Goal: Information Seeking & Learning: Learn about a topic

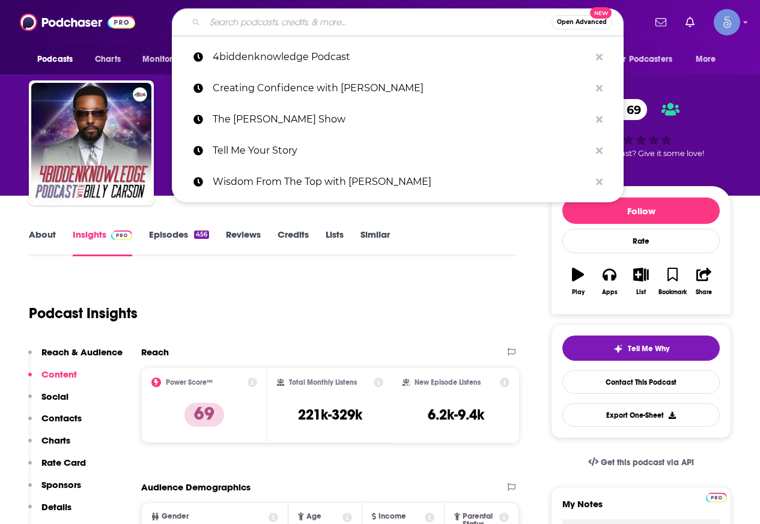
click at [296, 23] on input "Search podcasts, credits, & more..." at bounding box center [378, 22] width 347 height 19
click at [399, 314] on div "Podcast Insights" at bounding box center [268, 306] width 478 height 61
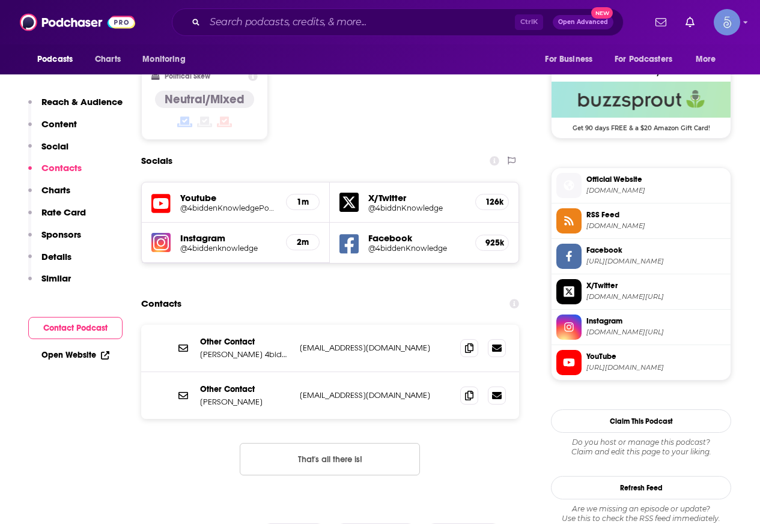
scroll to position [961, 0]
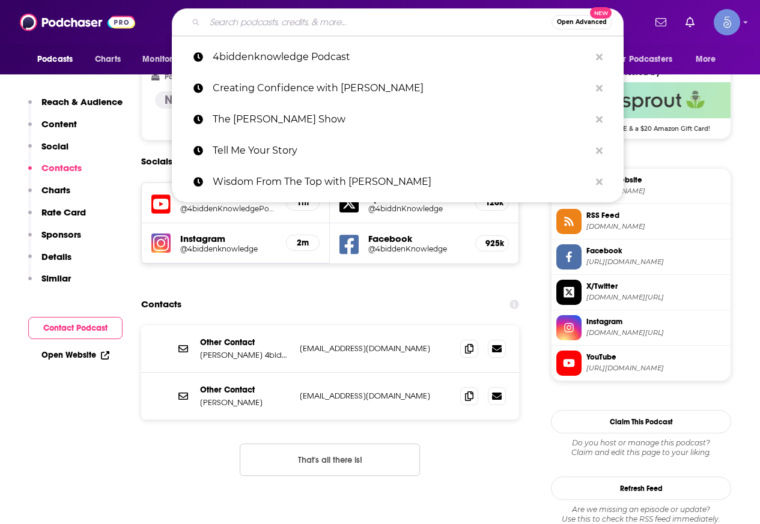
click at [273, 20] on input "Search podcasts, credits, & more..." at bounding box center [378, 22] width 347 height 19
paste input "VladTV"
type input "VladTV"
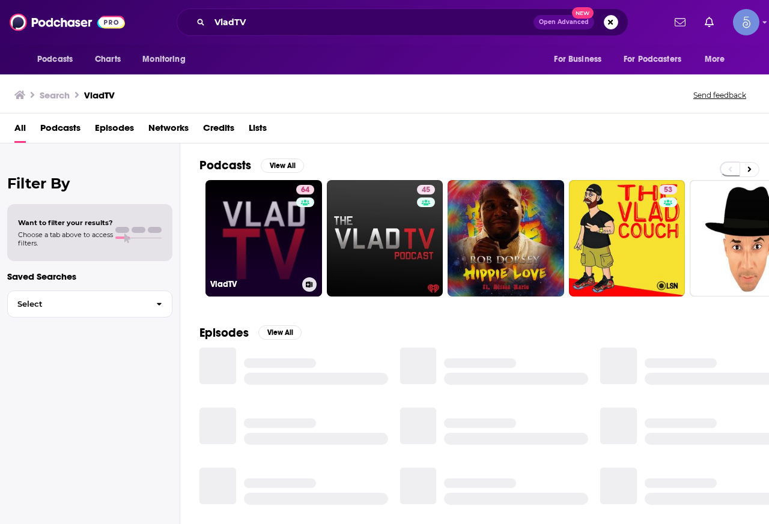
click at [277, 223] on link "64 VladTV" at bounding box center [263, 238] width 117 height 117
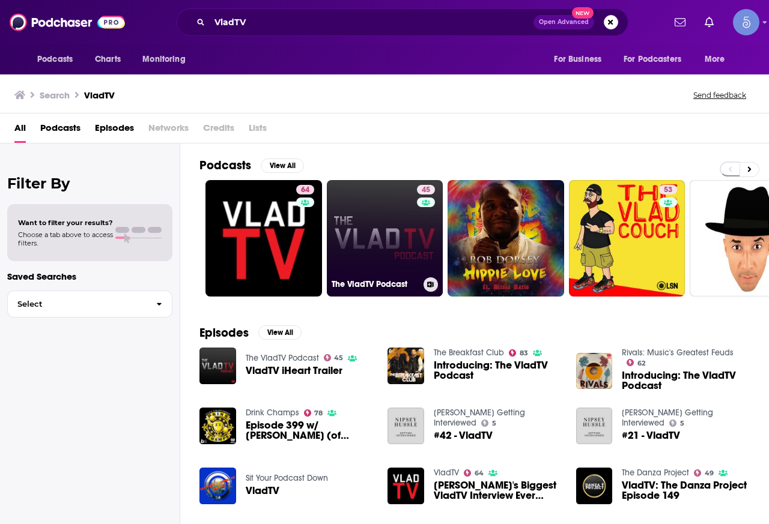
click at [387, 213] on link "45 The VladTV Podcast" at bounding box center [385, 238] width 117 height 117
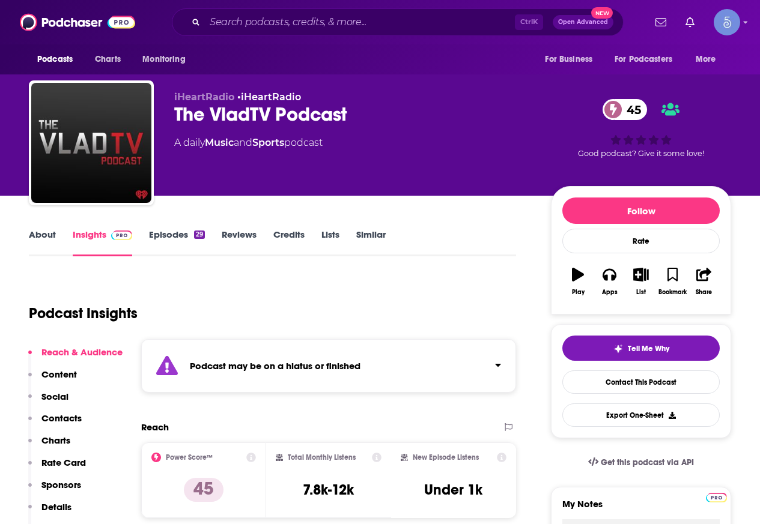
click at [52, 237] on link "About" at bounding box center [42, 243] width 27 height 28
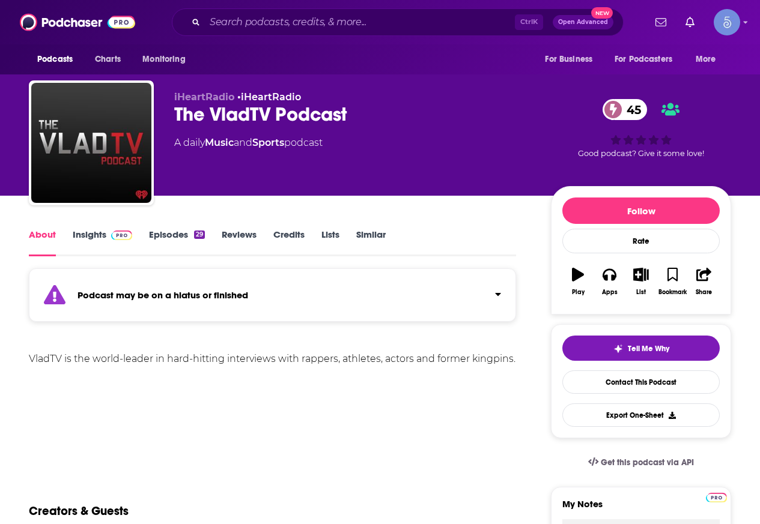
click at [74, 232] on link "Insights" at bounding box center [102, 243] width 59 height 28
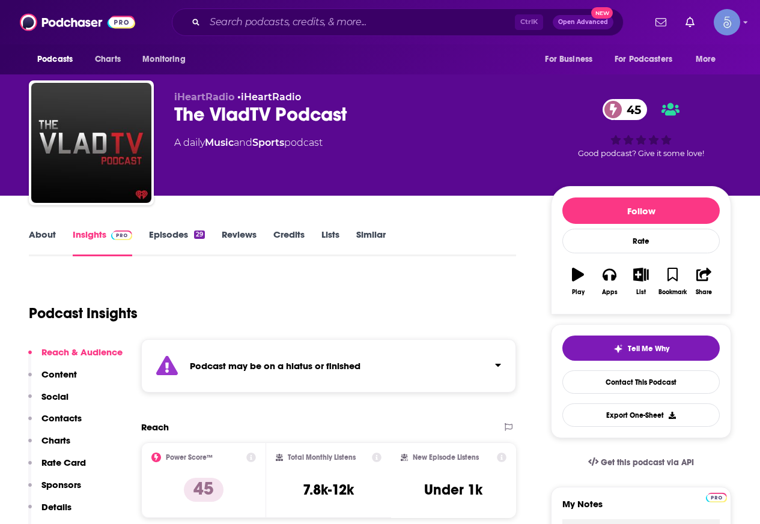
click at [55, 240] on link "About" at bounding box center [42, 243] width 27 height 28
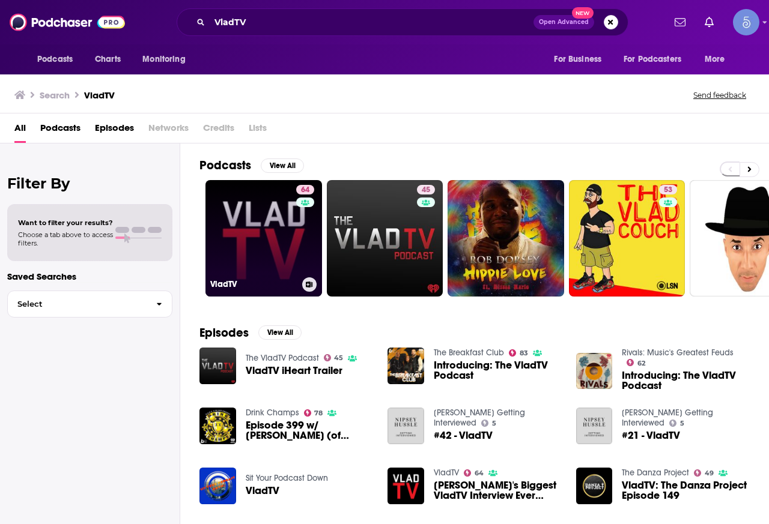
click at [265, 241] on link "64 VladTV" at bounding box center [263, 238] width 117 height 117
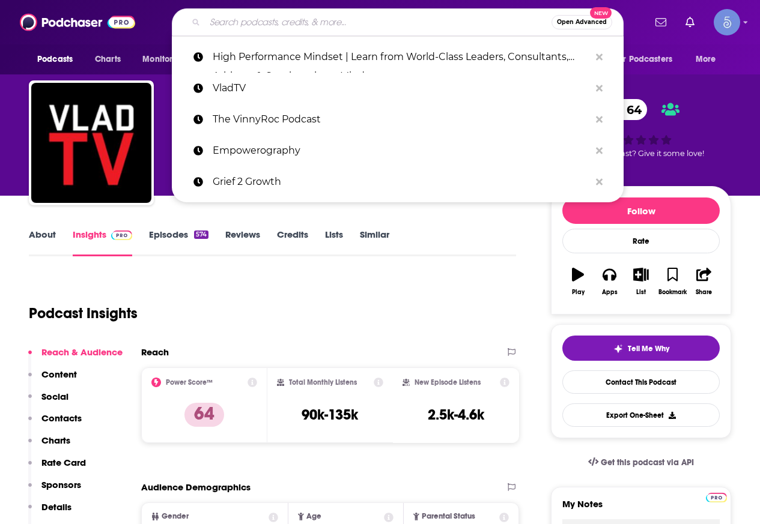
click at [282, 20] on input "Search podcasts, credits, & more..." at bounding box center [378, 22] width 347 height 19
paste input "Change Agents with Andy Stumpf"
type input "Change Agents with Andy Stumpf"
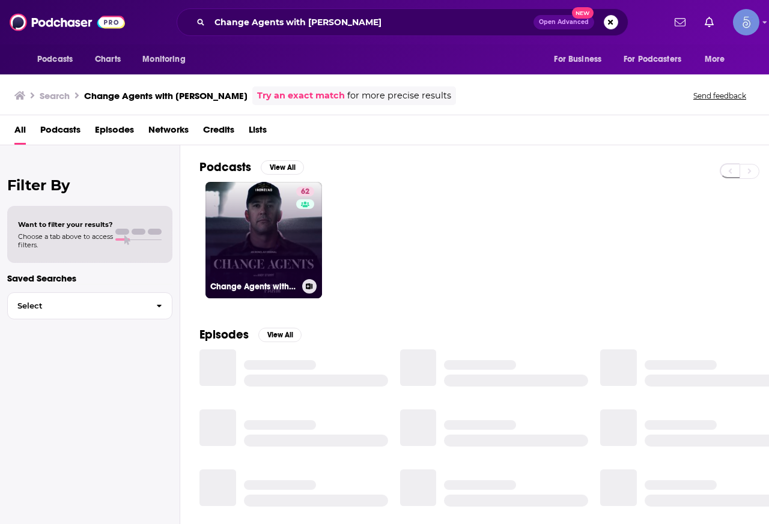
click at [257, 235] on link "62 Change Agents with Andy Stumpf" at bounding box center [263, 240] width 117 height 117
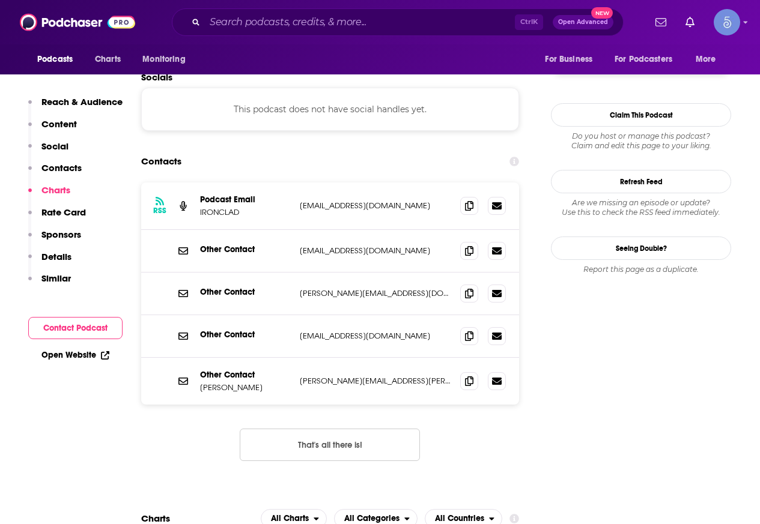
scroll to position [961, 0]
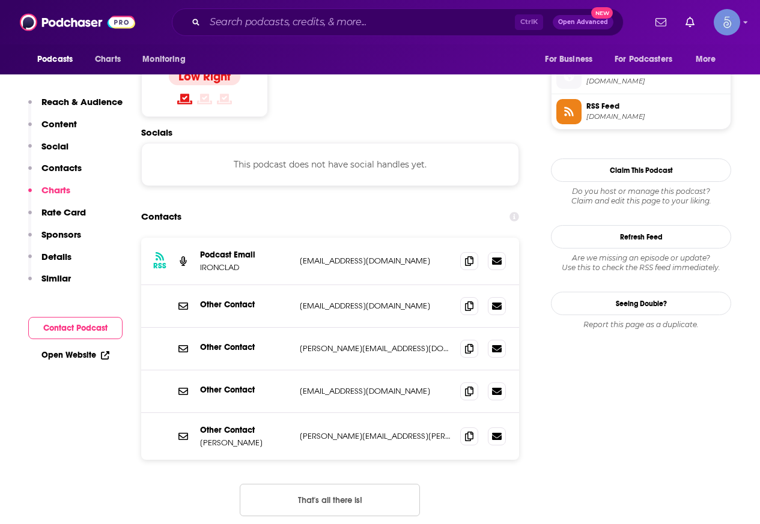
click at [462, 252] on div at bounding box center [483, 261] width 46 height 18
click at [463, 252] on span at bounding box center [469, 261] width 18 height 18
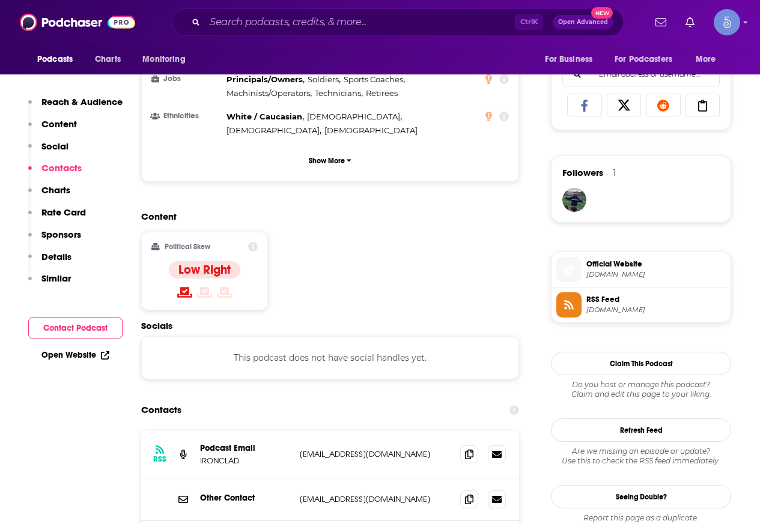
scroll to position [1021, 0]
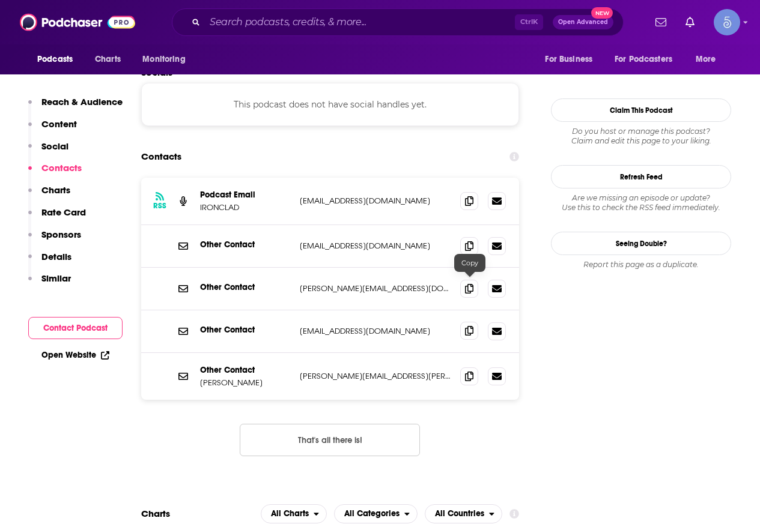
click at [469, 326] on icon at bounding box center [469, 331] width 8 height 10
click at [474, 322] on span at bounding box center [469, 331] width 18 height 18
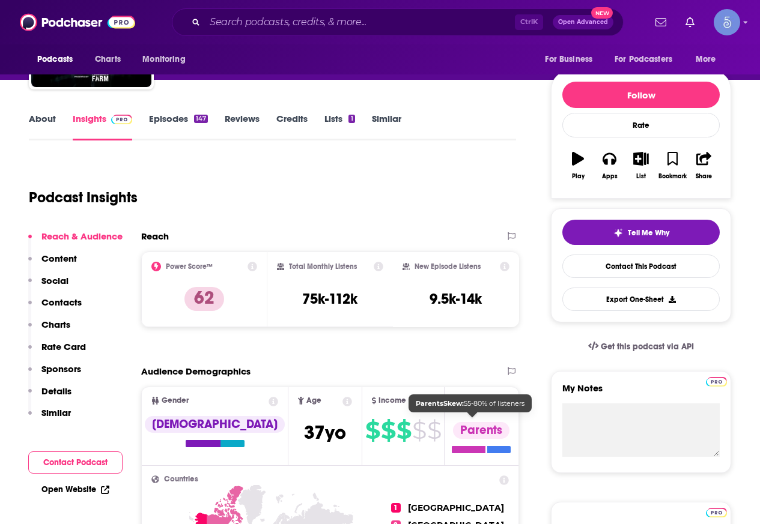
scroll to position [0, 0]
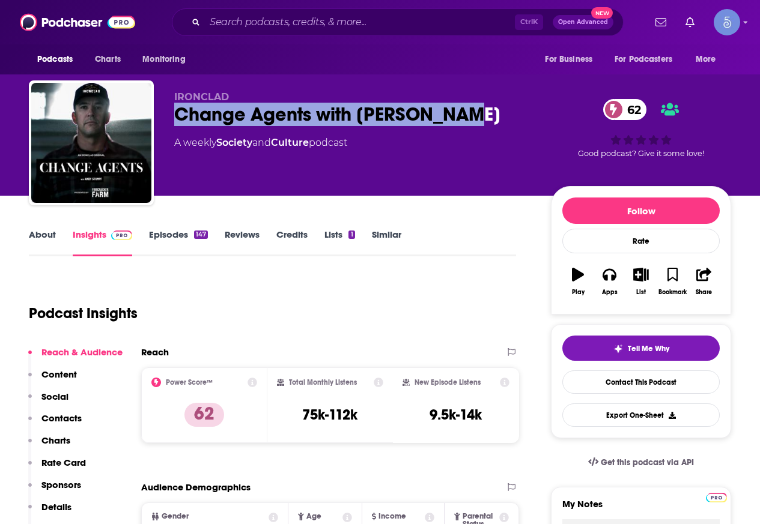
drag, startPoint x: 486, startPoint y: 109, endPoint x: 171, endPoint y: 115, distance: 314.8
click at [172, 115] on div "IRONCLAD Change Agents with Andy Stumpf 62 A weekly Society and Culture podcast…" at bounding box center [380, 145] width 702 height 130
copy h2 "Change Agents with Andy Stumpf"
click at [446, 130] on div "IRONCLAD Change Agents with Andy Stumpf 62 A weekly Society and Culture podcast" at bounding box center [352, 139] width 357 height 96
click at [484, 112] on div "Change Agents with Andy Stumpf 62" at bounding box center [352, 114] width 357 height 23
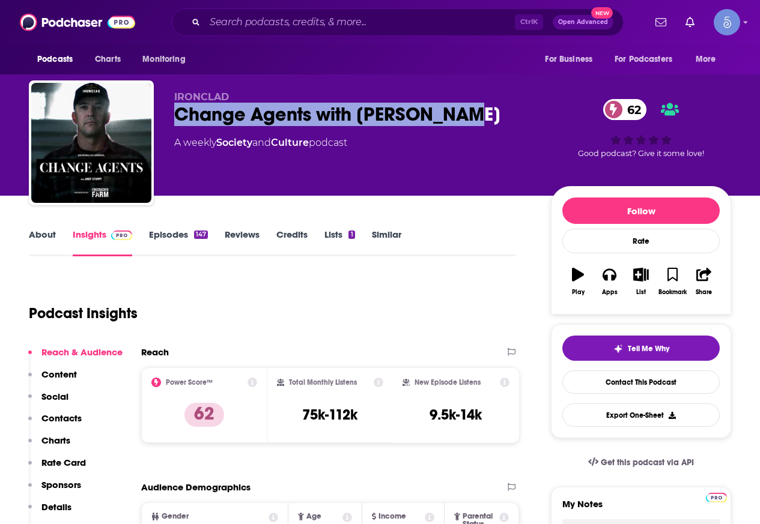
click at [455, 105] on div "Change Agents with Andy Stumpf 62" at bounding box center [352, 114] width 357 height 23
click at [431, 113] on div "Change Agents with Andy Stumpf 62" at bounding box center [352, 114] width 357 height 23
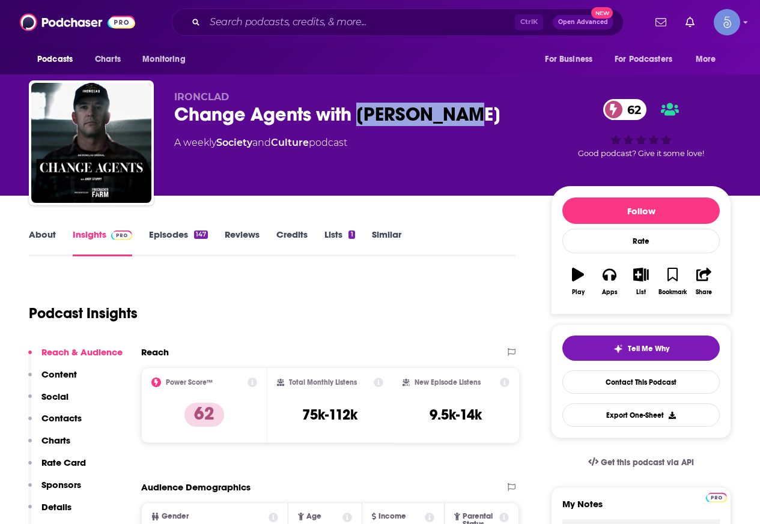
drag, startPoint x: 360, startPoint y: 117, endPoint x: 466, endPoint y: 124, distance: 106.0
click at [466, 124] on div "Change Agents with Andy Stumpf 62" at bounding box center [352, 114] width 357 height 23
copy h2 "Andy Stumpf"
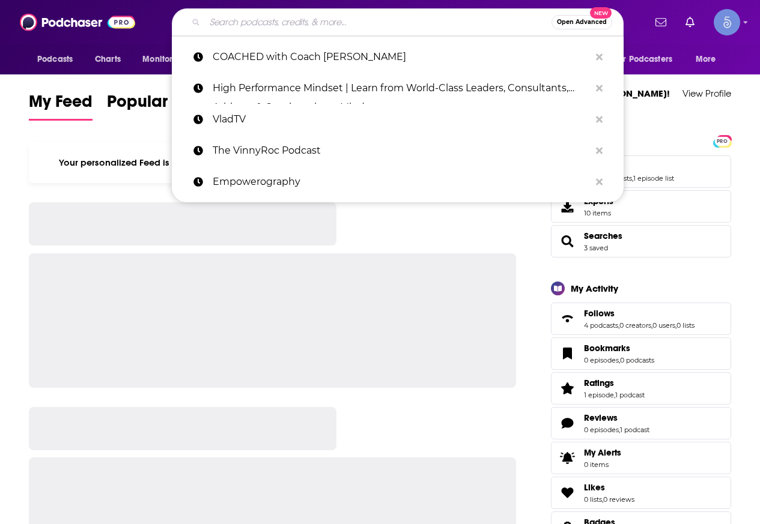
click at [256, 31] on input "Search podcasts, credits, & more..." at bounding box center [378, 22] width 347 height 19
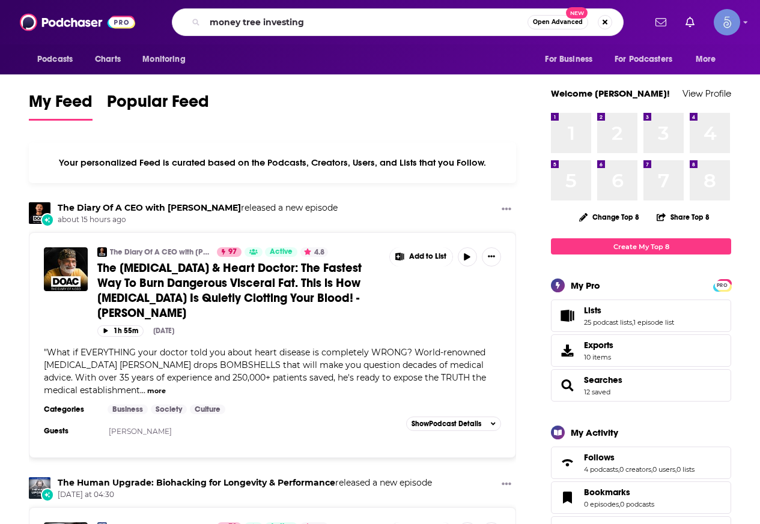
type input "money tree investing"
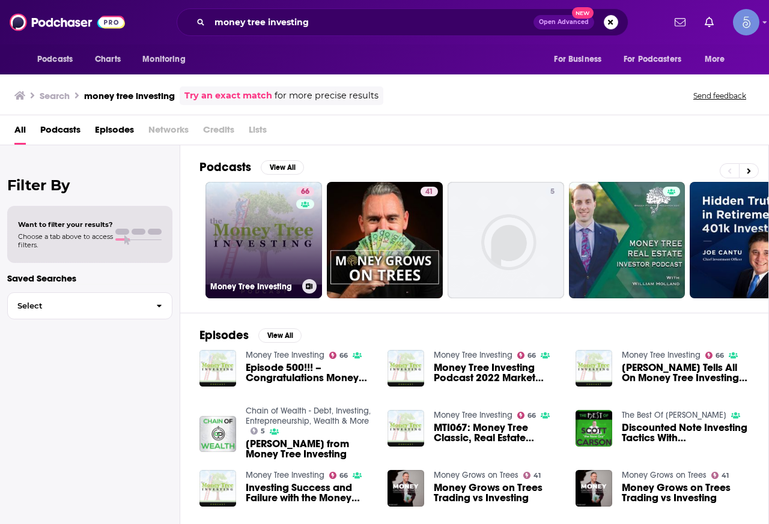
click at [229, 222] on link "66 Money Tree Investing" at bounding box center [263, 240] width 117 height 117
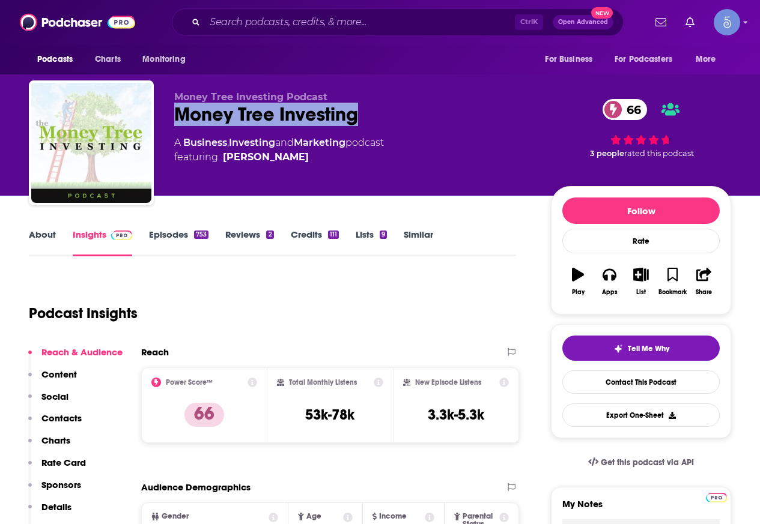
drag, startPoint x: 353, startPoint y: 111, endPoint x: 180, endPoint y: 112, distance: 173.6
click at [180, 112] on div "Money Tree Investing 66" at bounding box center [352, 114] width 357 height 23
copy h2 "Money Tree Investing"
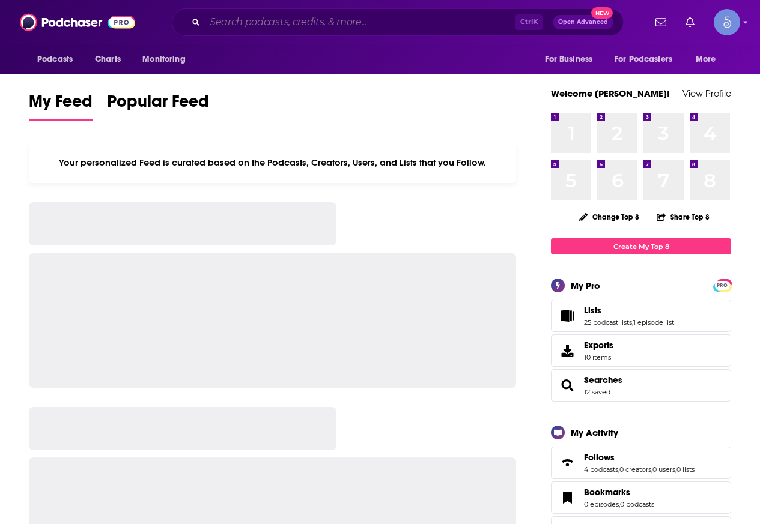
click at [269, 23] on input "Search podcasts, credits, & more..." at bounding box center [360, 22] width 310 height 19
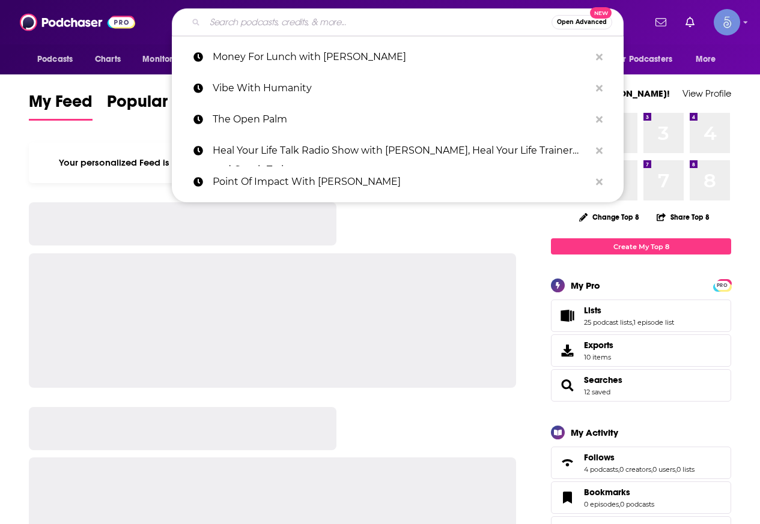
paste input "Cleared Hot Podcast"
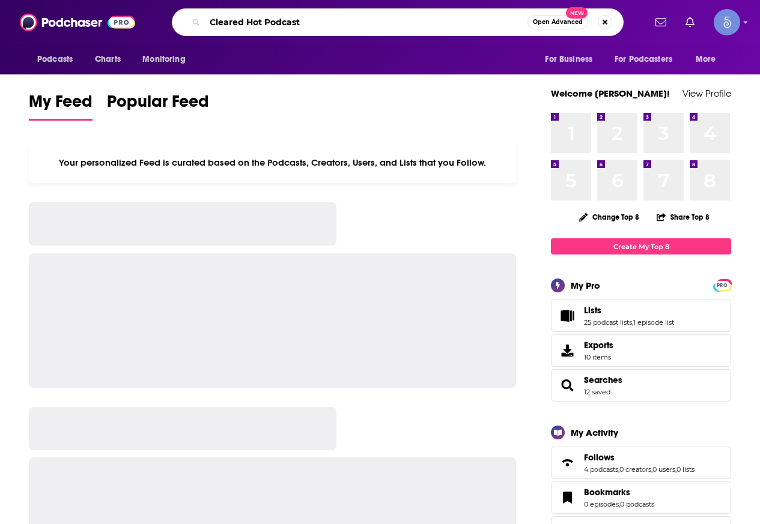
type input "Cleared Hot Podcast"
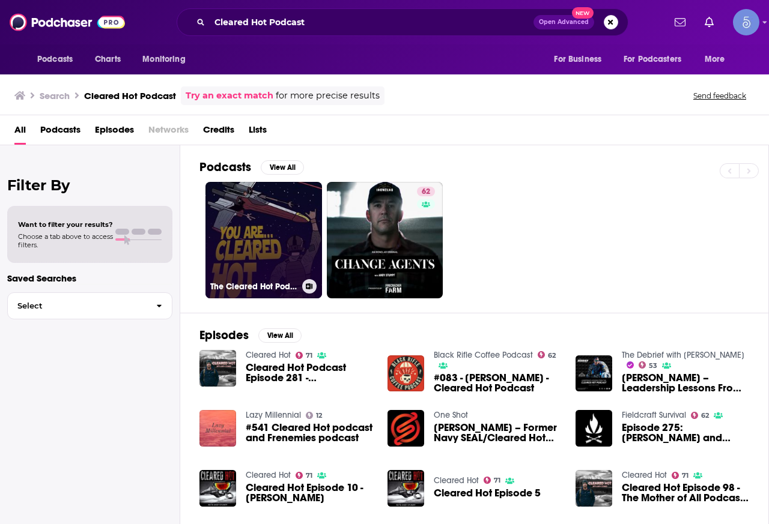
click at [275, 233] on link "The Cleared Hot Podcast" at bounding box center [263, 240] width 117 height 117
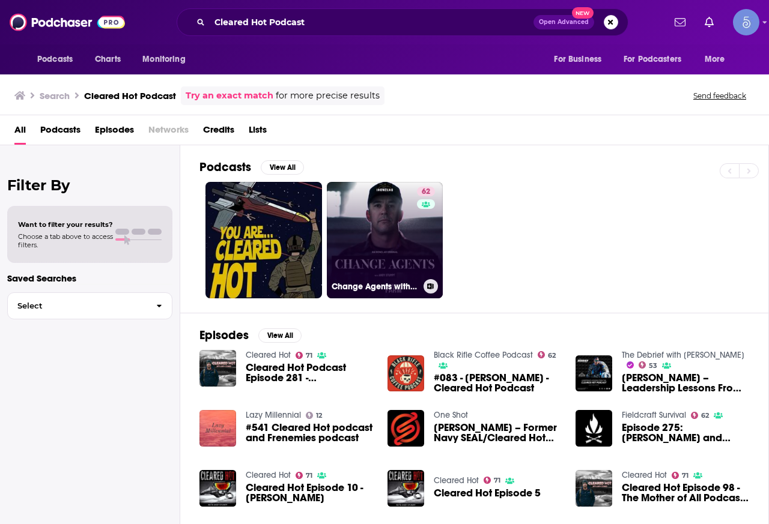
click at [409, 249] on link "62 Change Agents with [PERSON_NAME]" at bounding box center [385, 240] width 117 height 117
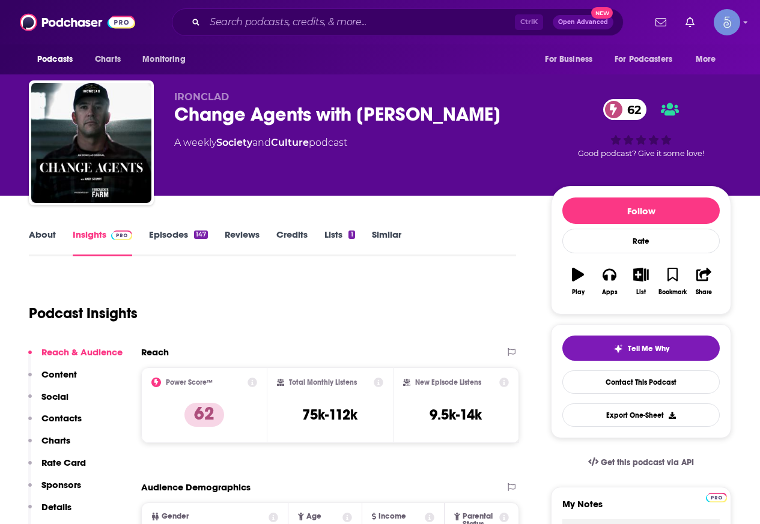
click at [37, 245] on link "About" at bounding box center [42, 243] width 27 height 28
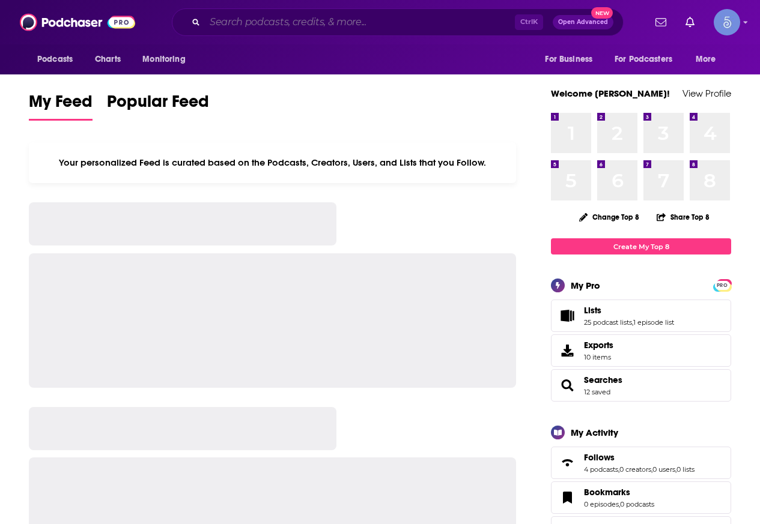
click at [256, 22] on input "Search podcasts, credits, & more..." at bounding box center [360, 22] width 310 height 19
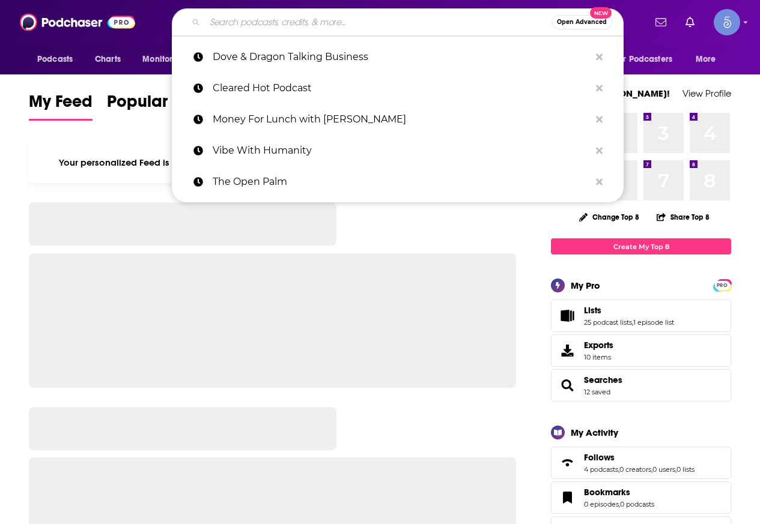
paste input "Brothers of the Serpent"
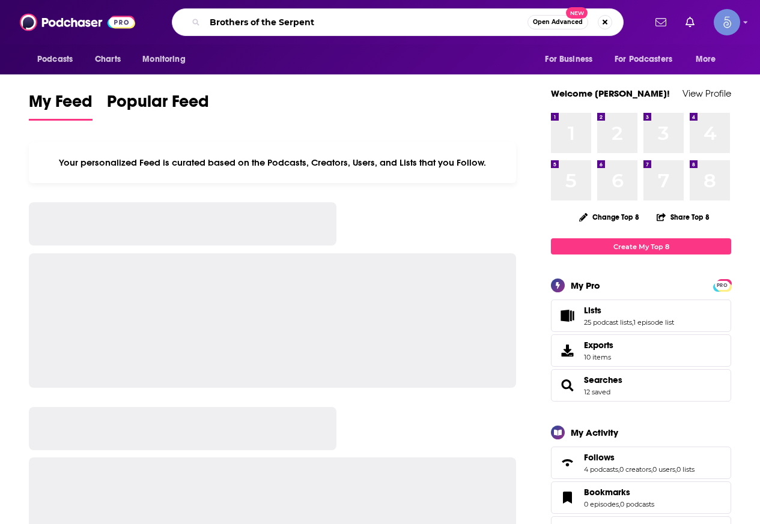
type input "Brothers of the Serpent"
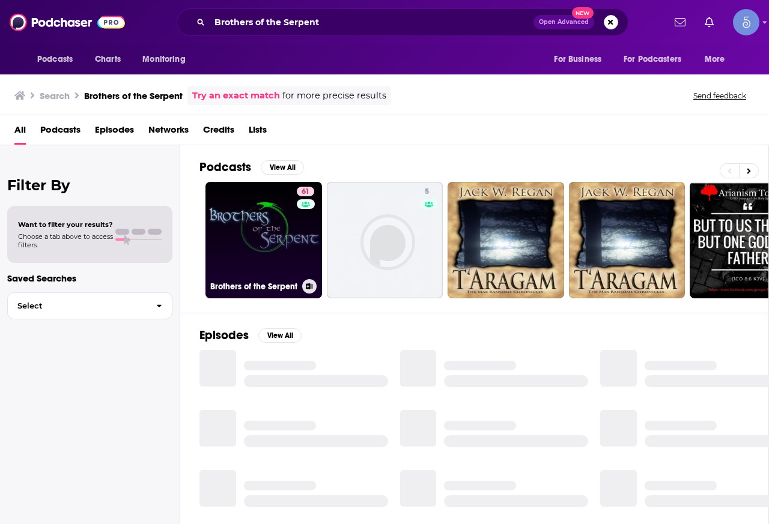
click at [290, 257] on link "61 Brothers of the Serpent" at bounding box center [263, 240] width 117 height 117
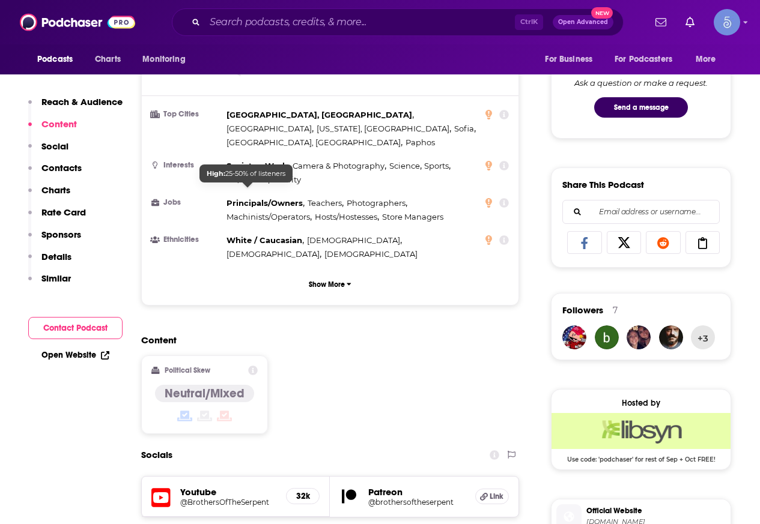
scroll to position [841, 0]
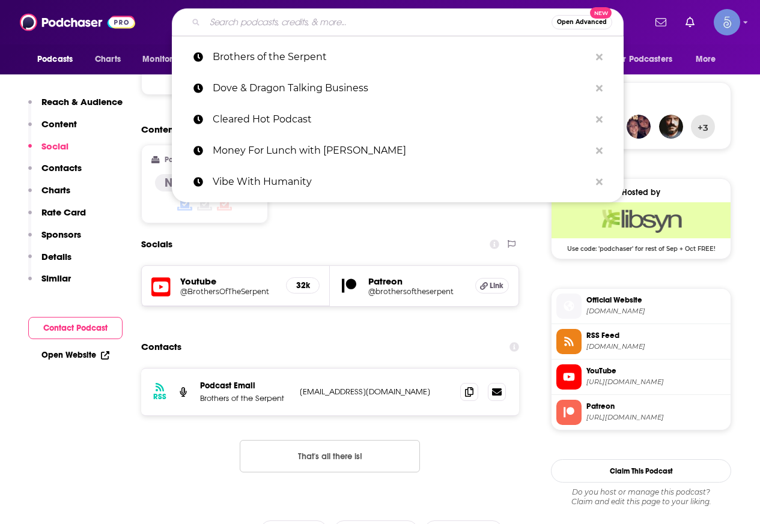
click at [284, 30] on input "Search podcasts, credits, & more..." at bounding box center [378, 22] width 347 height 19
paste input "Wantrepreneur to Entrepreneur | Start and Grow Your Own Business"
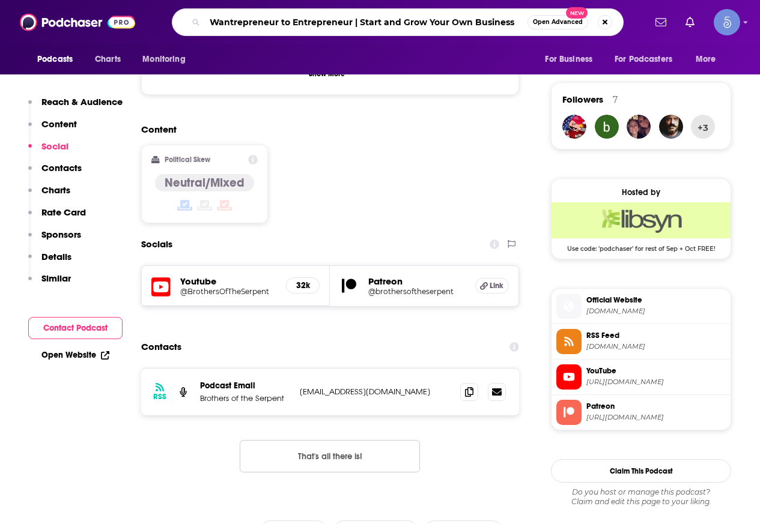
type input "Wantrepreneur to Entrepreneur | Start and Grow Your Own Business"
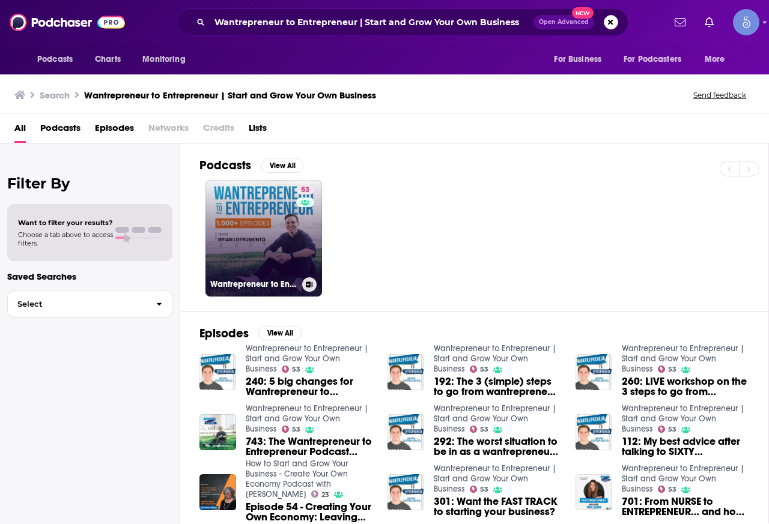
click at [247, 240] on link "53 Wantrepreneur to Entrepreneur | Start and Grow Your Own Business" at bounding box center [263, 238] width 117 height 117
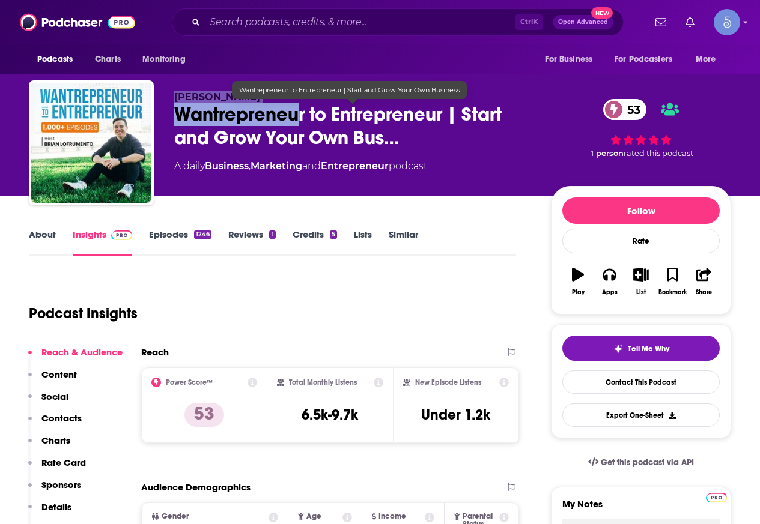
drag, startPoint x: 172, startPoint y: 91, endPoint x: 298, endPoint y: 119, distance: 128.5
click at [298, 119] on div "[PERSON_NAME] Wantrepreneur to Entrepreneur | Start and Grow Your Own Bus… 53 A…" at bounding box center [380, 145] width 702 height 130
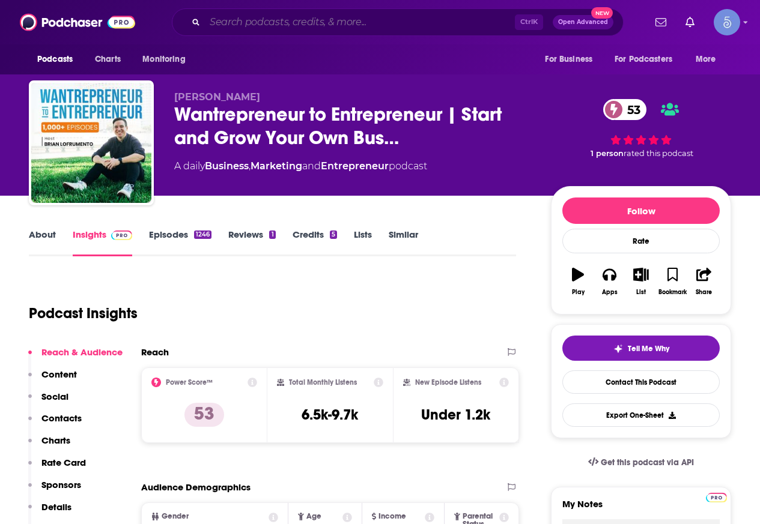
click at [269, 22] on input "Search podcasts, credits, & more..." at bounding box center [360, 22] width 310 height 19
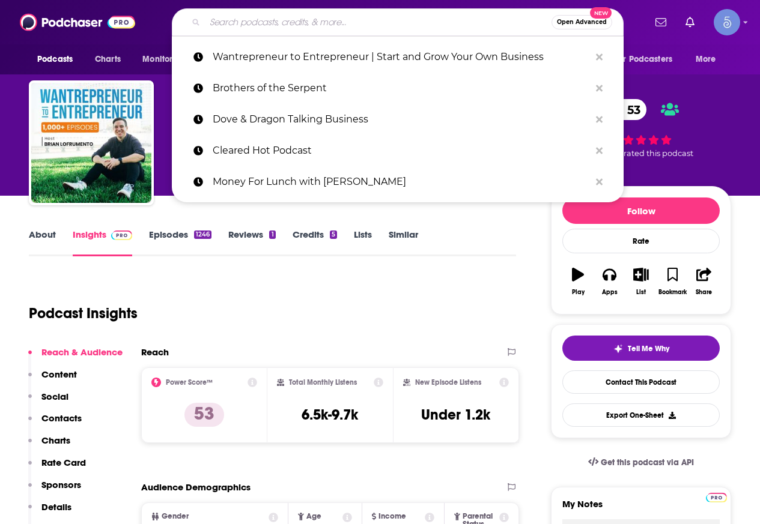
paste input "Megalithic Marvels"
type input "Megalithic Marvels"
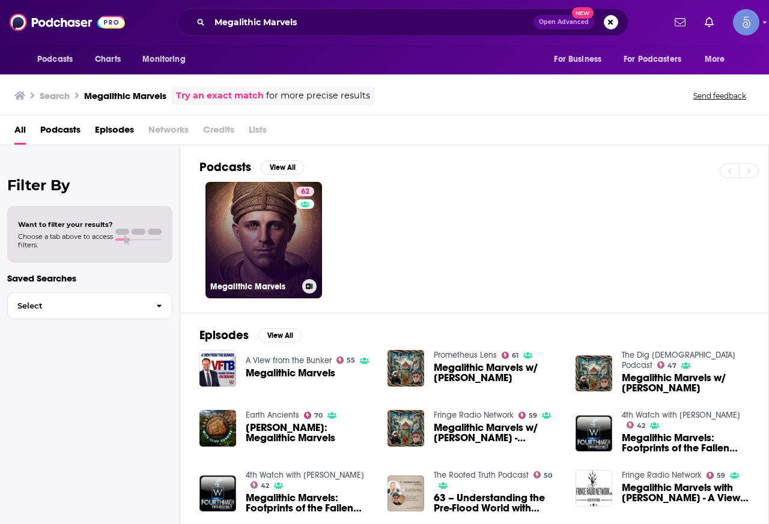
click at [257, 227] on link "62 Megalithic Marvels" at bounding box center [263, 240] width 117 height 117
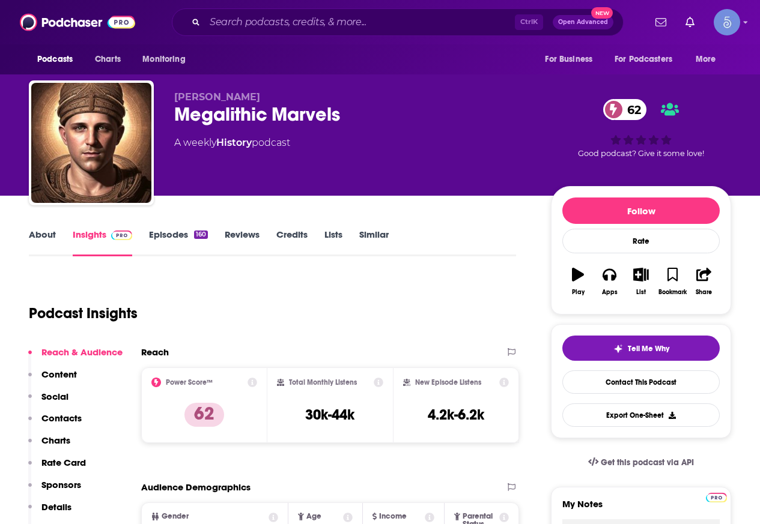
click at [75, 246] on link "Insights" at bounding box center [102, 243] width 59 height 28
click at [44, 250] on link "About" at bounding box center [42, 243] width 27 height 28
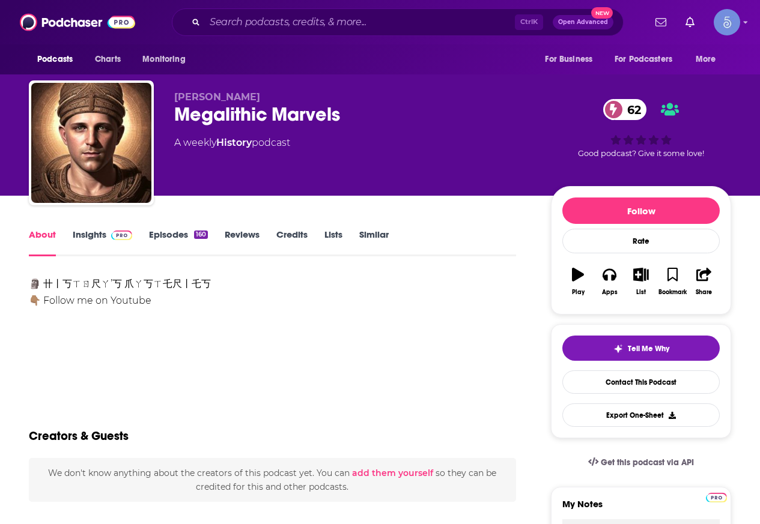
click at [94, 240] on link "Insights" at bounding box center [102, 243] width 59 height 28
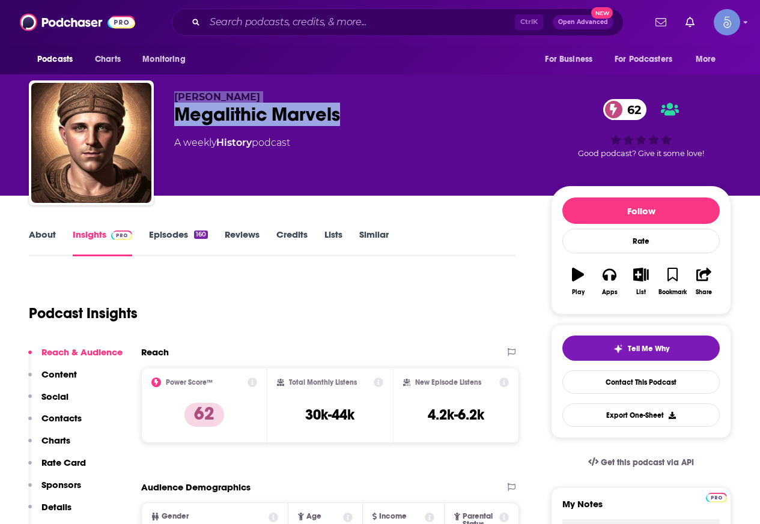
drag, startPoint x: 364, startPoint y: 110, endPoint x: 170, endPoint y: 98, distance: 194.4
click at [170, 98] on div "[PERSON_NAME] Megalithic Marvels 62 A weekly History podcast 62 Good podcast? G…" at bounding box center [380, 145] width 702 height 130
copy div "[PERSON_NAME] Megalithic Marvels"
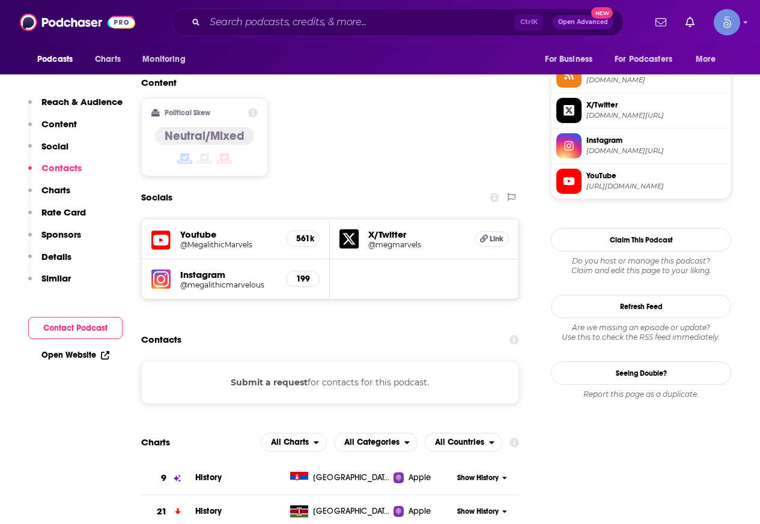
scroll to position [901, 0]
click at [327, 21] on input "Search podcasts, credits, & more..." at bounding box center [360, 22] width 310 height 19
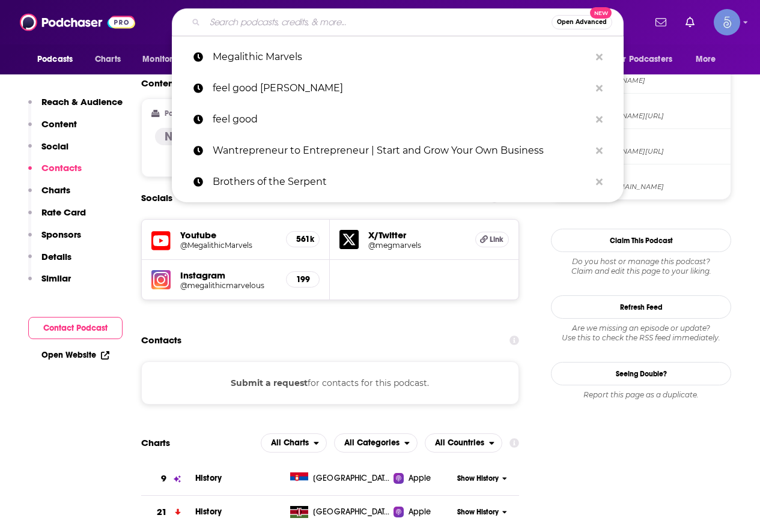
paste input "Called & Crowned"
type input "Called & Crowned"
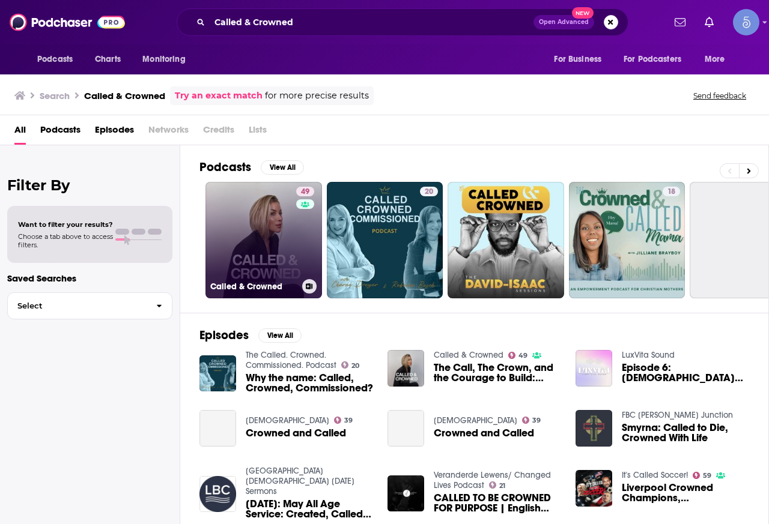
click at [284, 220] on link "49 Called & Crowned" at bounding box center [263, 240] width 117 height 117
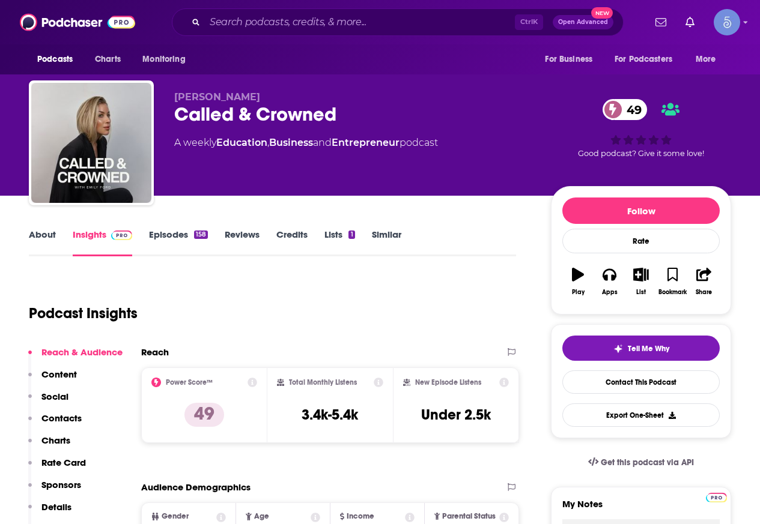
click at [46, 235] on link "About" at bounding box center [42, 243] width 27 height 28
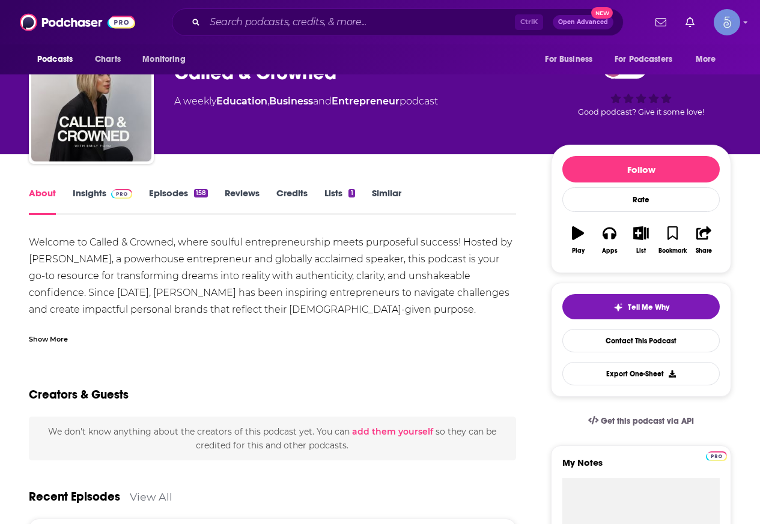
scroll to position [60, 0]
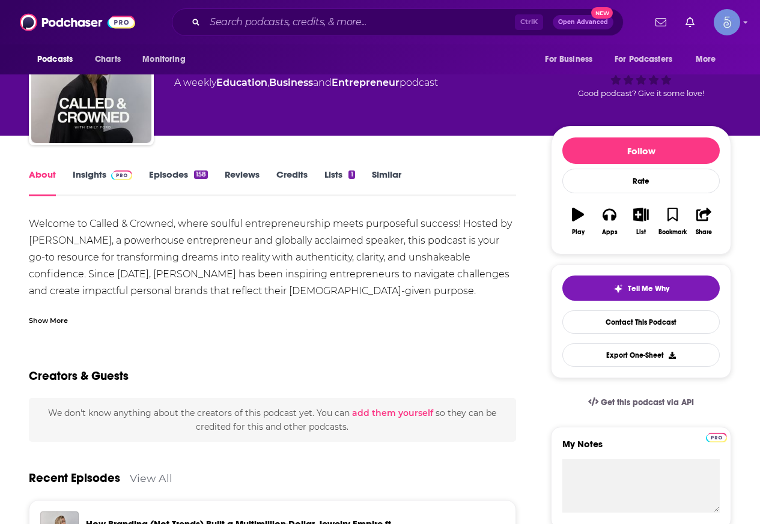
click at [67, 317] on div "Show More" at bounding box center [48, 319] width 39 height 11
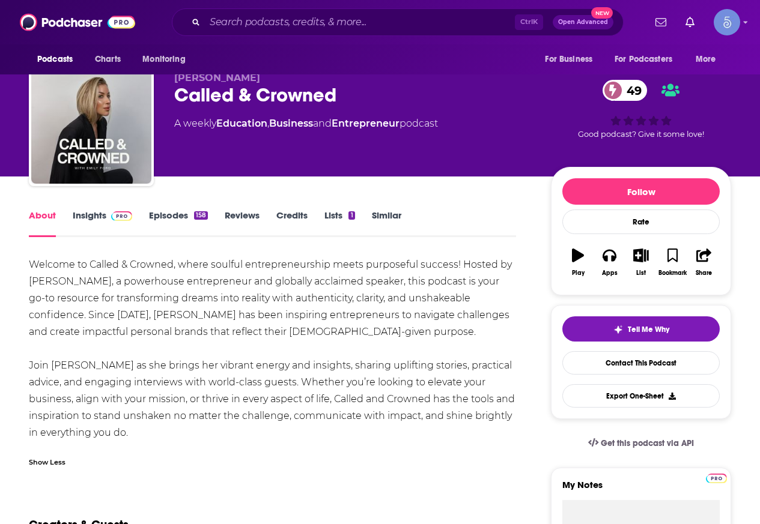
scroll to position [0, 0]
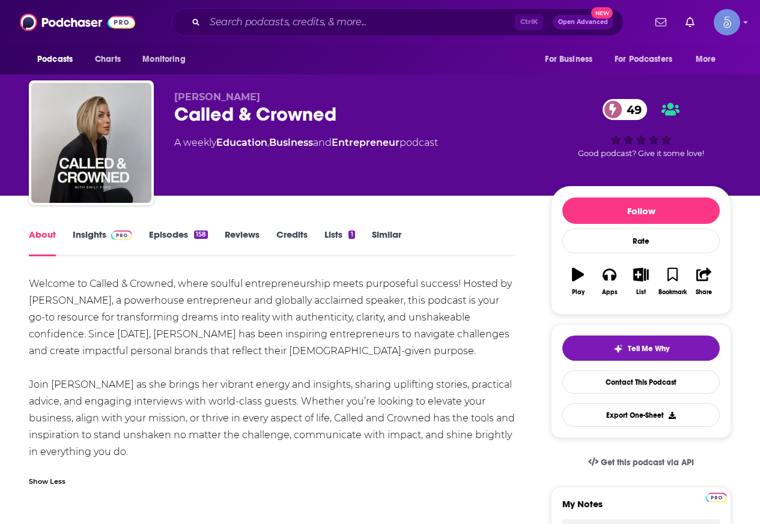
click at [80, 230] on link "Insights" at bounding box center [102, 243] width 59 height 28
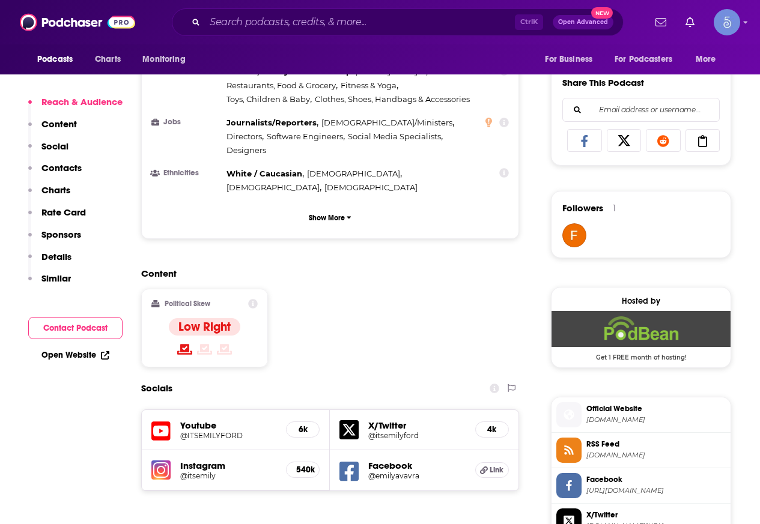
scroll to position [841, 0]
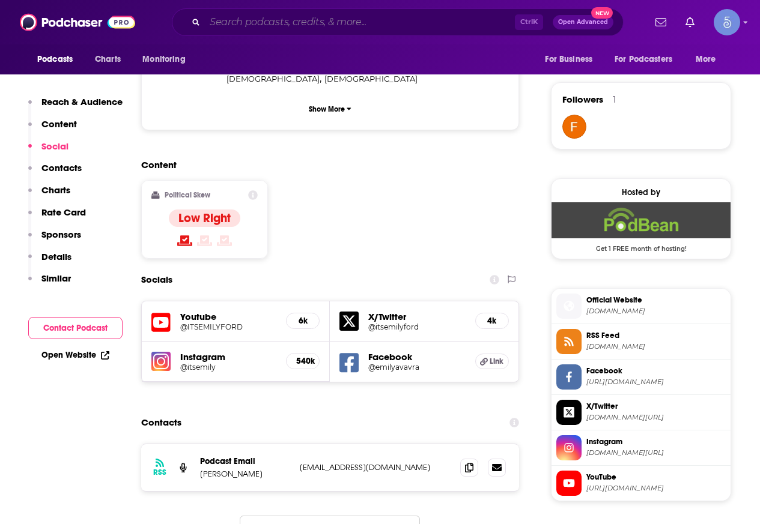
click at [364, 13] on input "Search podcasts, credits, & more..." at bounding box center [360, 22] width 310 height 19
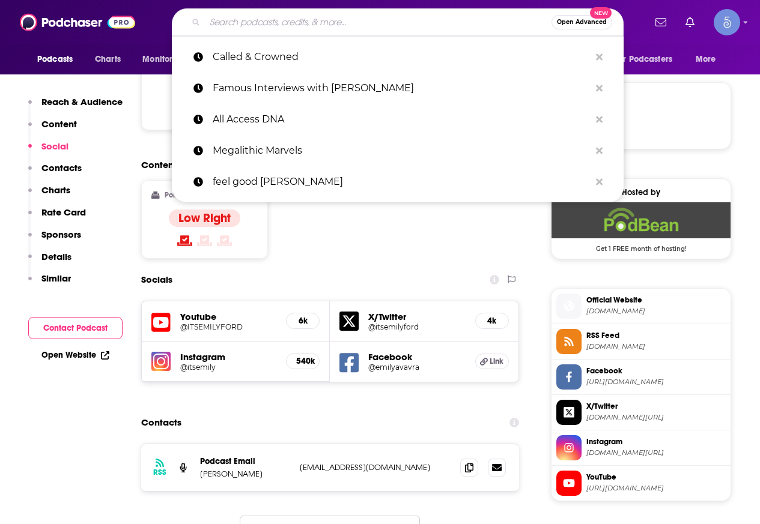
paste input "Sit Down with [PERSON_NAME]"
type input "Sit Down with [PERSON_NAME]"
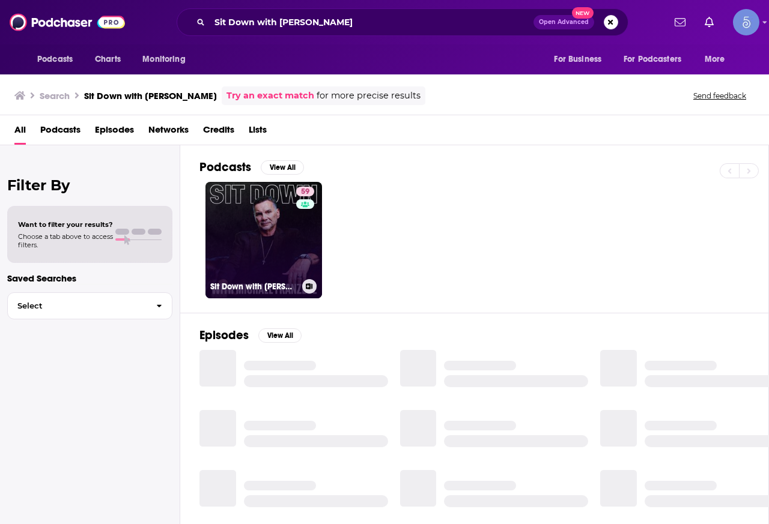
click at [262, 222] on link "59 Sit Down with [PERSON_NAME]" at bounding box center [263, 240] width 117 height 117
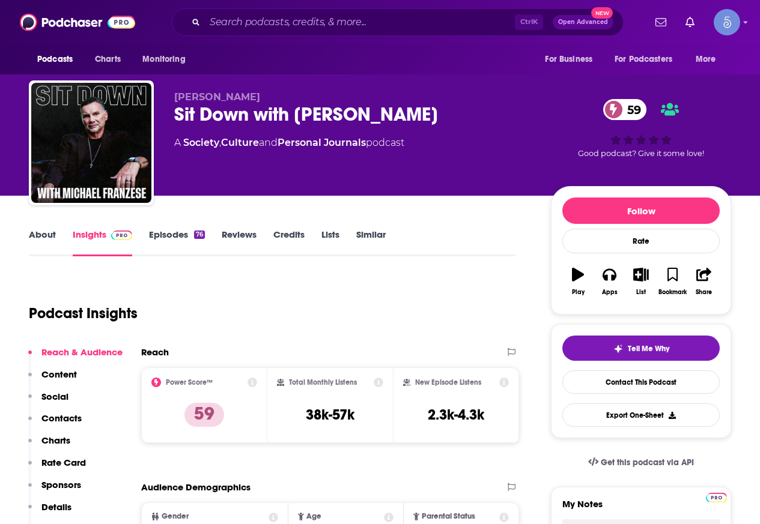
click at [43, 237] on link "About" at bounding box center [42, 243] width 27 height 28
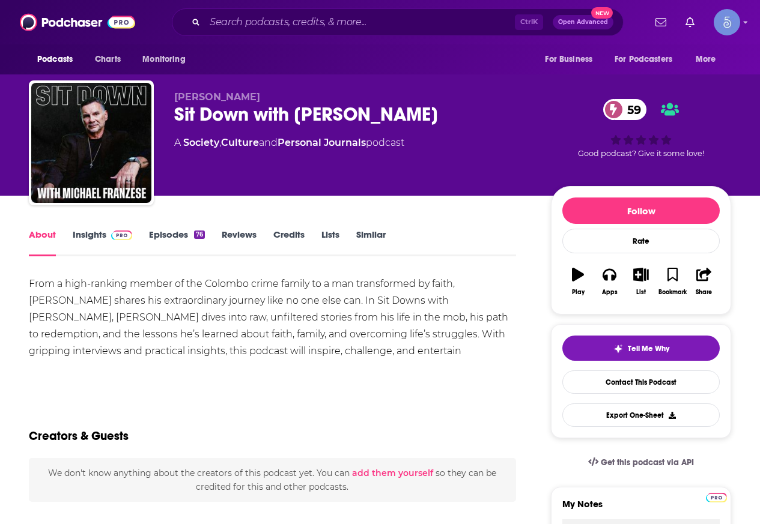
scroll to position [60, 0]
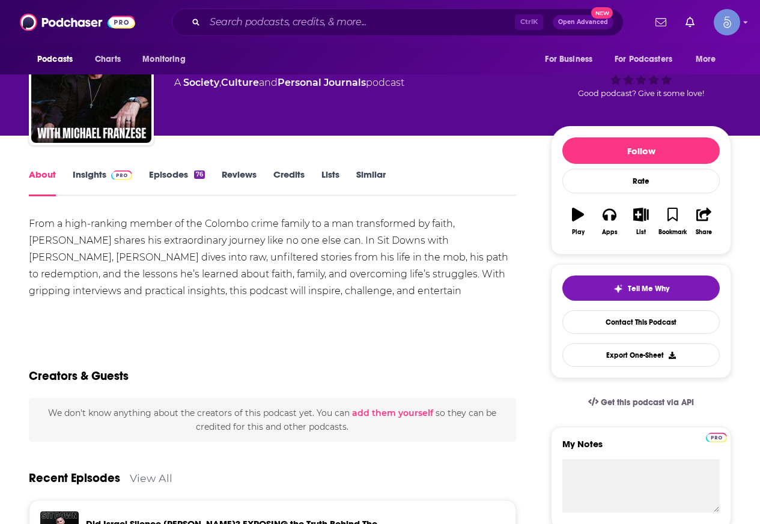
click at [116, 184] on link "Insights" at bounding box center [102, 183] width 59 height 28
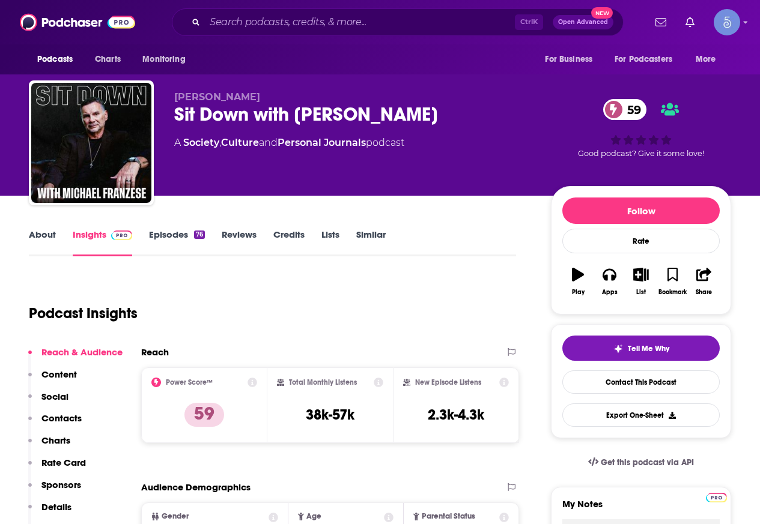
click at [40, 240] on link "About" at bounding box center [42, 243] width 27 height 28
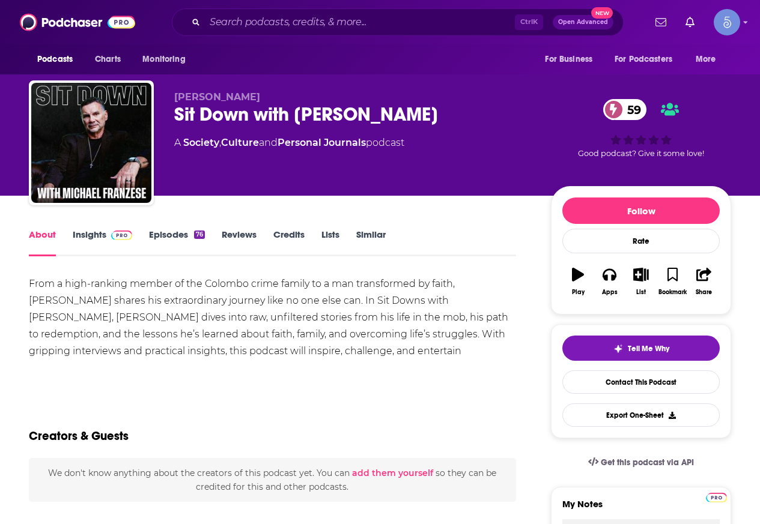
drag, startPoint x: 178, startPoint y: 118, endPoint x: 456, endPoint y: 112, distance: 278.1
click at [456, 112] on div "Sit Down with [PERSON_NAME] 59" at bounding box center [352, 114] width 357 height 23
copy h1 "Sit Down with [PERSON_NAME]"
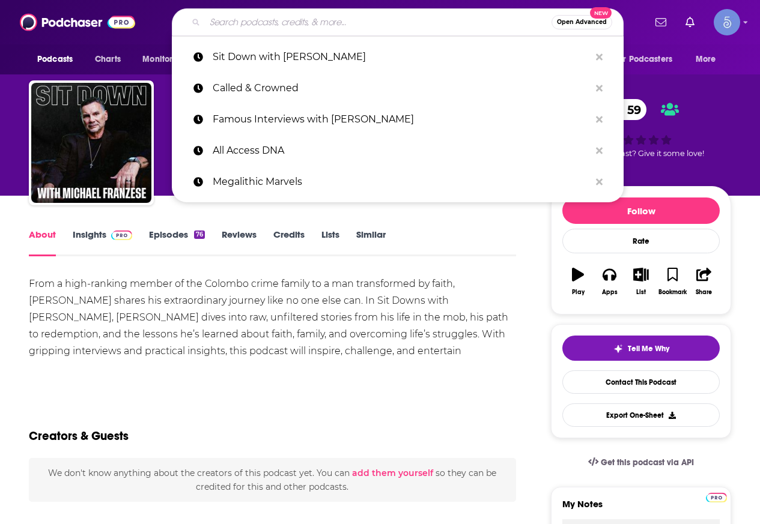
click at [302, 25] on input "Search podcasts, credits, & more..." at bounding box center [378, 22] width 347 height 19
paste input "BORN PRIMITIVE OUTDOOR PODCAST"
type input "BORN PRIMITIVE OUTDOOR PODCAST"
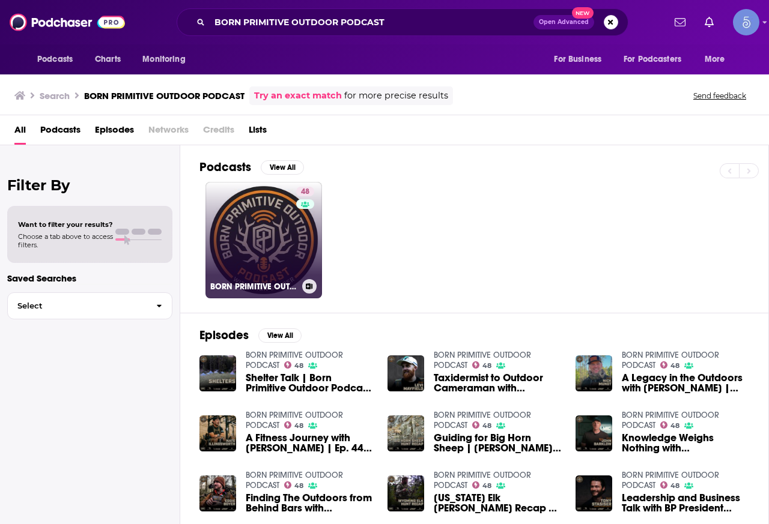
click at [257, 220] on link "48 BORN PRIMITIVE OUTDOOR PODCAST" at bounding box center [263, 240] width 117 height 117
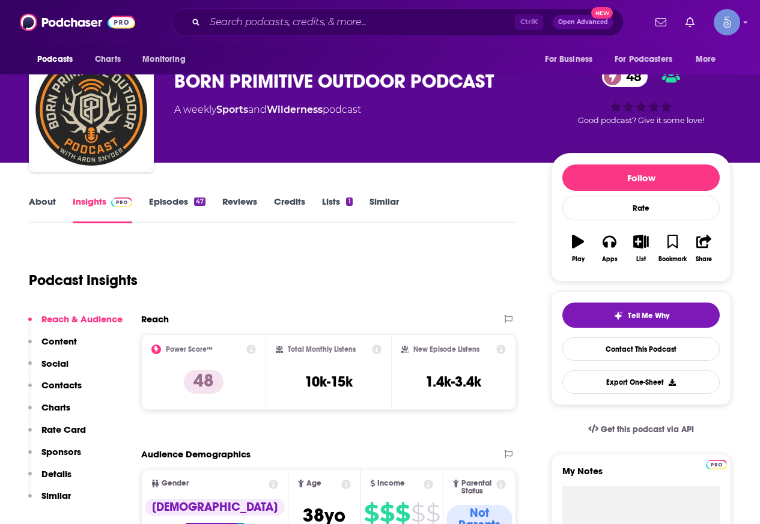
scroll to position [60, 0]
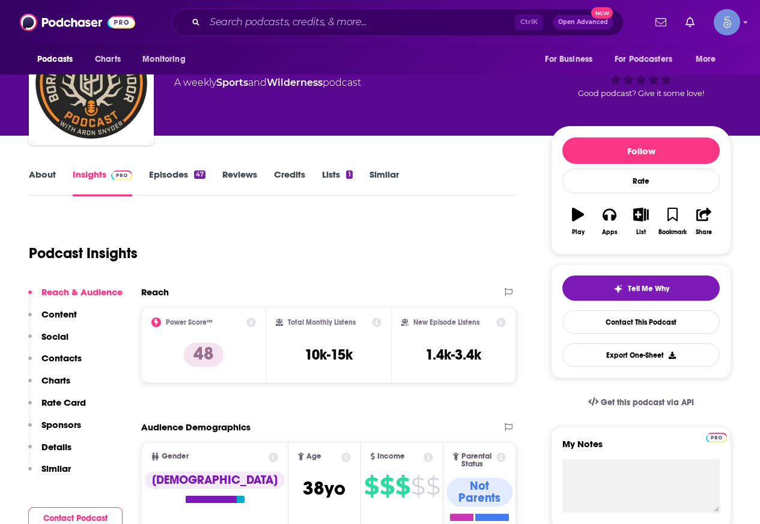
click at [43, 182] on link "About" at bounding box center [42, 183] width 27 height 28
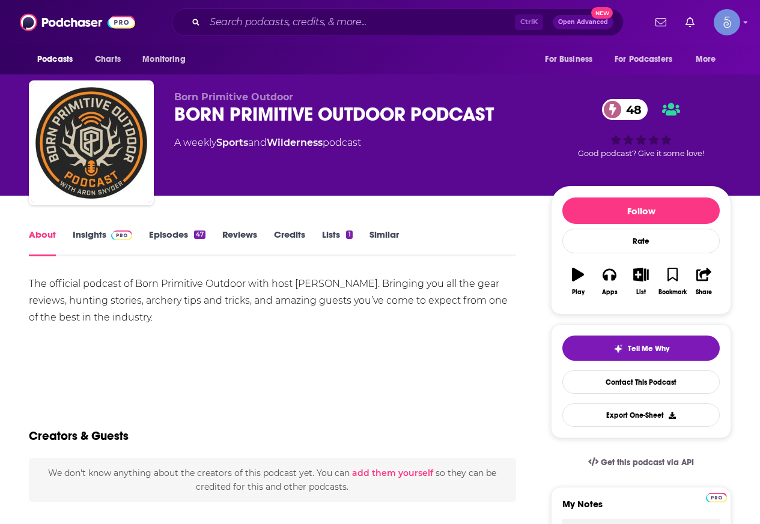
click at [100, 237] on link "Insights" at bounding box center [102, 243] width 59 height 28
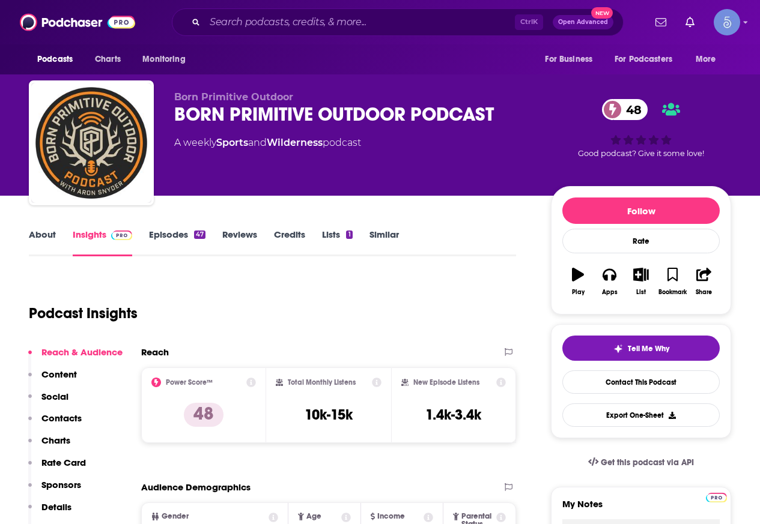
click at [50, 243] on link "About" at bounding box center [42, 243] width 27 height 28
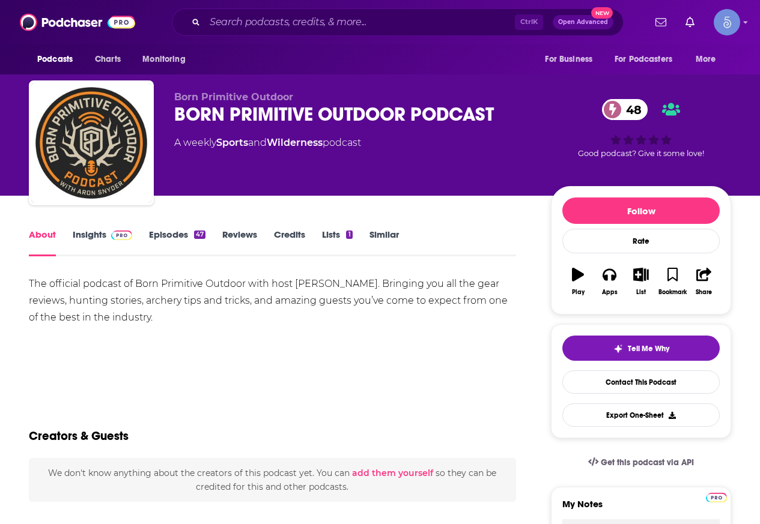
click at [111, 233] on img at bounding box center [121, 236] width 21 height 10
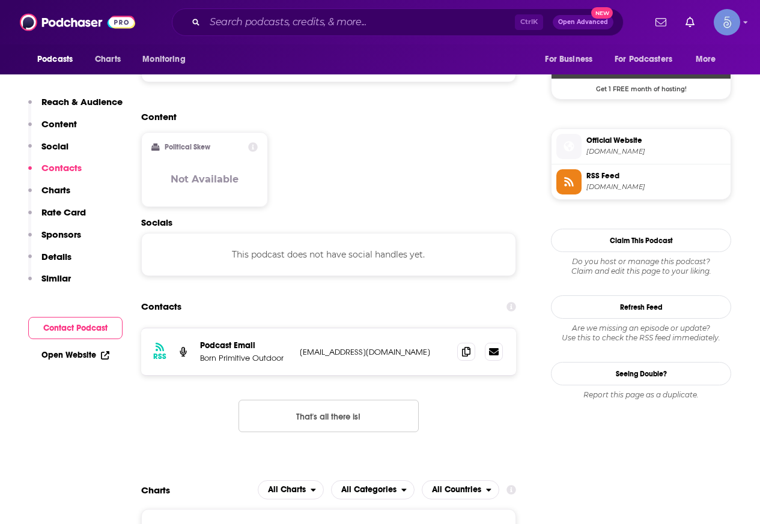
scroll to position [901, 0]
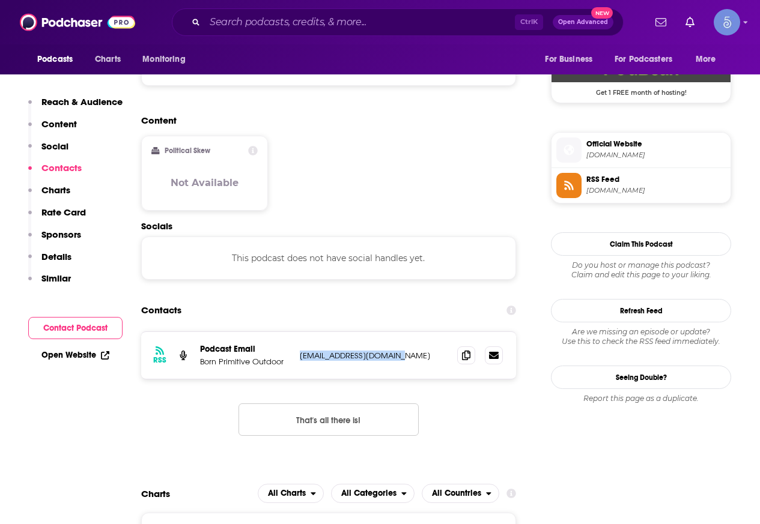
drag, startPoint x: 296, startPoint y: 277, endPoint x: 420, endPoint y: 274, distance: 123.8
click at [420, 332] on div "RSS Podcast Email Born Primitive Outdoor [EMAIL_ADDRESS][DOMAIN_NAME] [PERSON_N…" at bounding box center [328, 355] width 375 height 47
copy p "[EMAIL_ADDRESS][DOMAIN_NAME]"
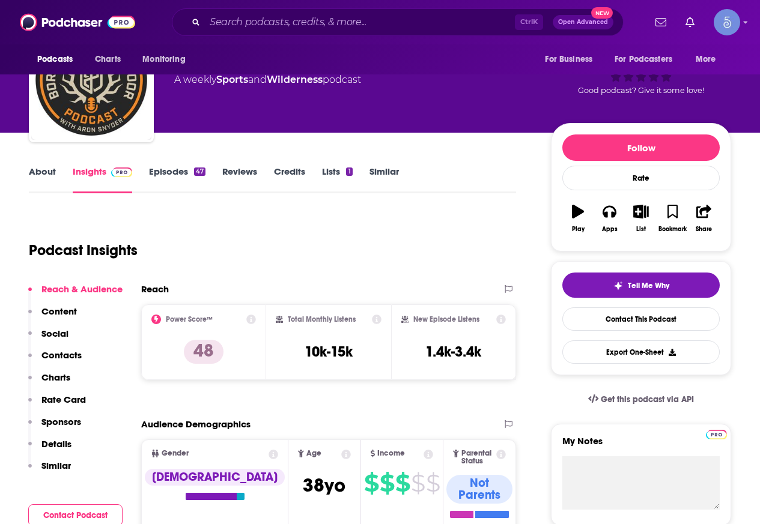
scroll to position [0, 0]
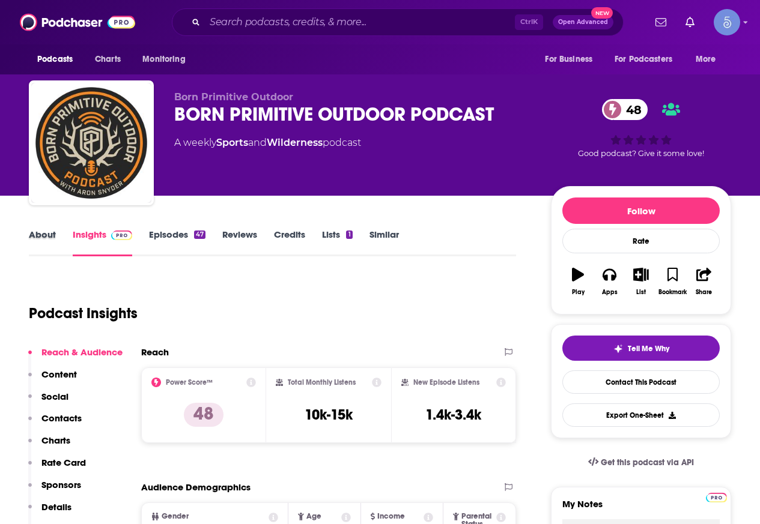
click at [61, 231] on div "About" at bounding box center [51, 243] width 44 height 28
click at [37, 238] on link "About" at bounding box center [42, 243] width 27 height 28
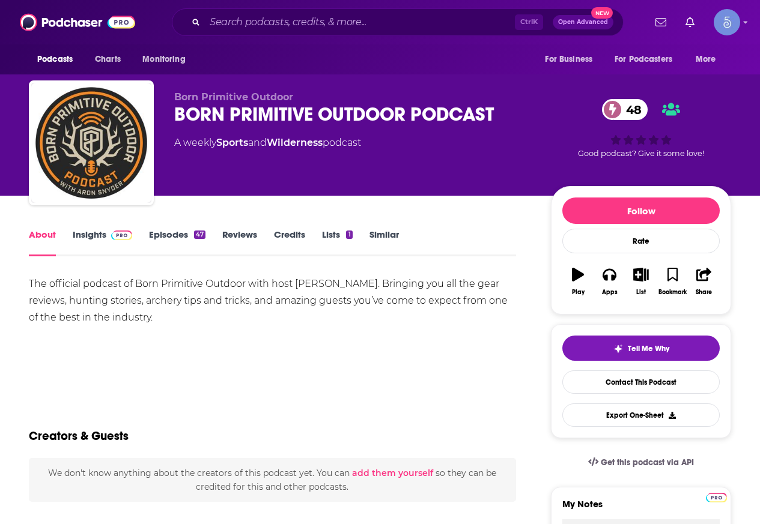
click at [178, 243] on link "Episodes 47" at bounding box center [177, 243] width 56 height 28
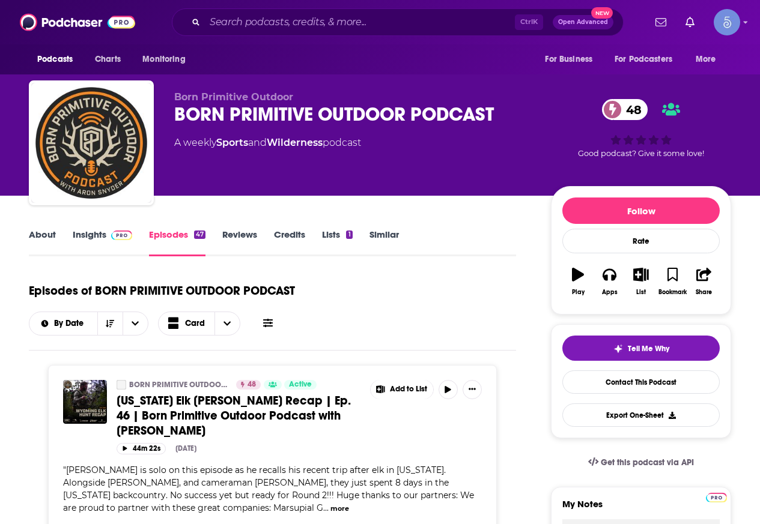
click at [94, 237] on link "Insights" at bounding box center [102, 243] width 59 height 28
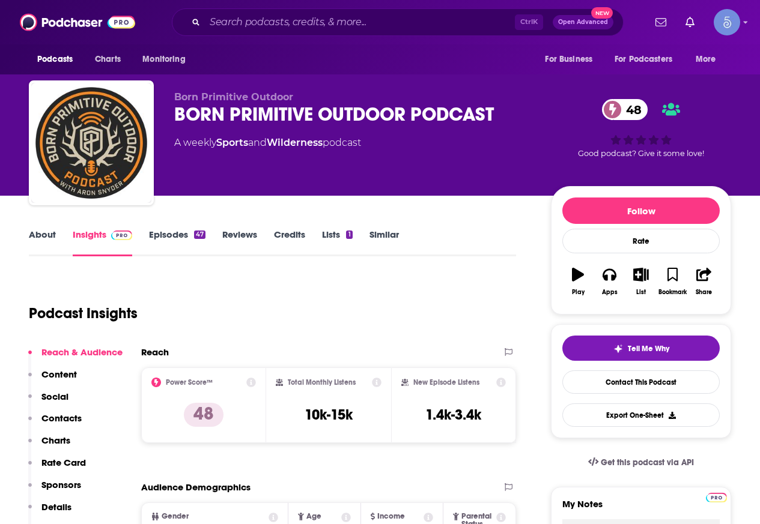
click at [154, 229] on link "Episodes 47" at bounding box center [177, 243] width 56 height 28
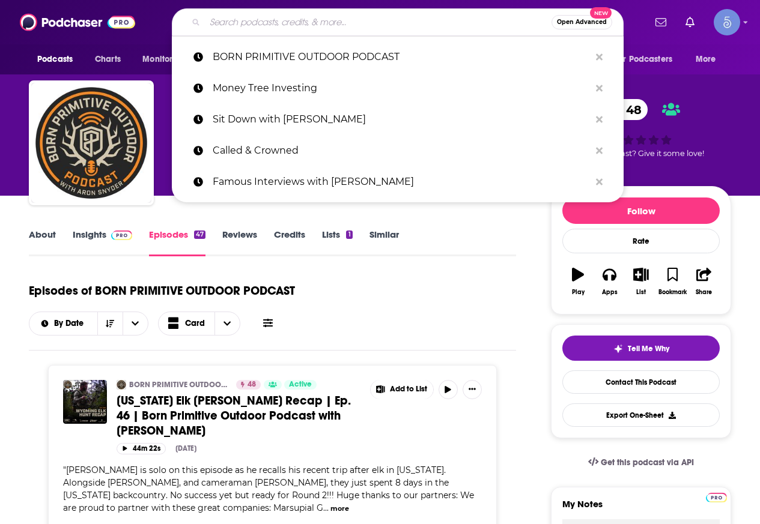
click at [265, 15] on input "Search podcasts, credits, & more..." at bounding box center [378, 22] width 347 height 19
paste input "The Resilient Show"
type input "The Resilient Show"
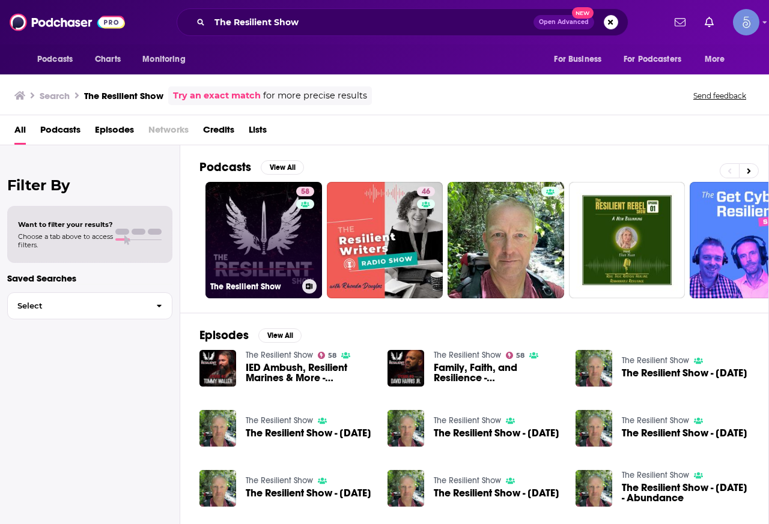
click at [274, 224] on link "58 The Resilient Show" at bounding box center [263, 240] width 117 height 117
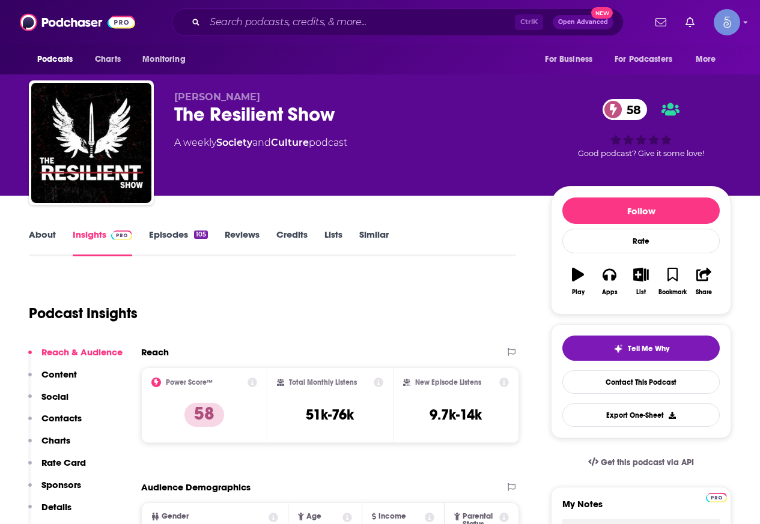
click at [36, 244] on link "About" at bounding box center [42, 243] width 27 height 28
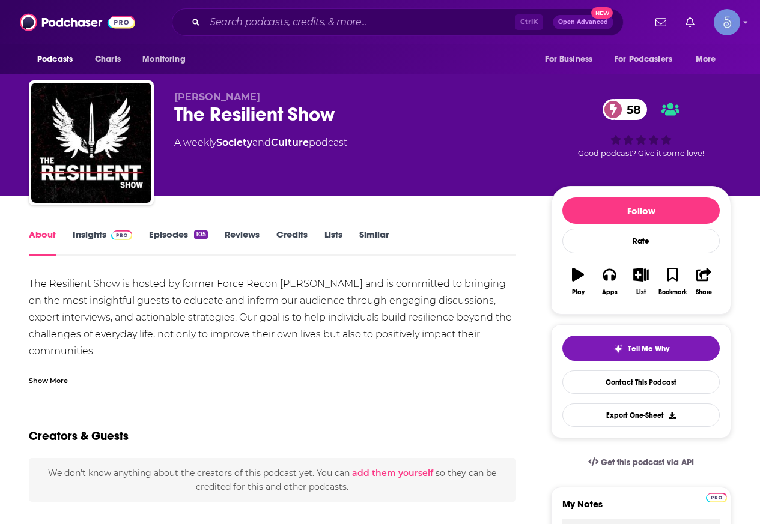
click at [37, 383] on div "Show More" at bounding box center [48, 379] width 39 height 11
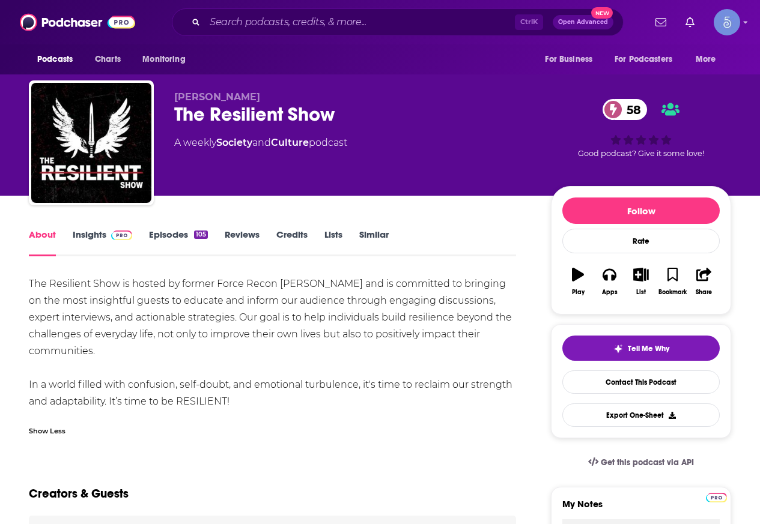
click at [115, 247] on link "Insights" at bounding box center [102, 243] width 59 height 28
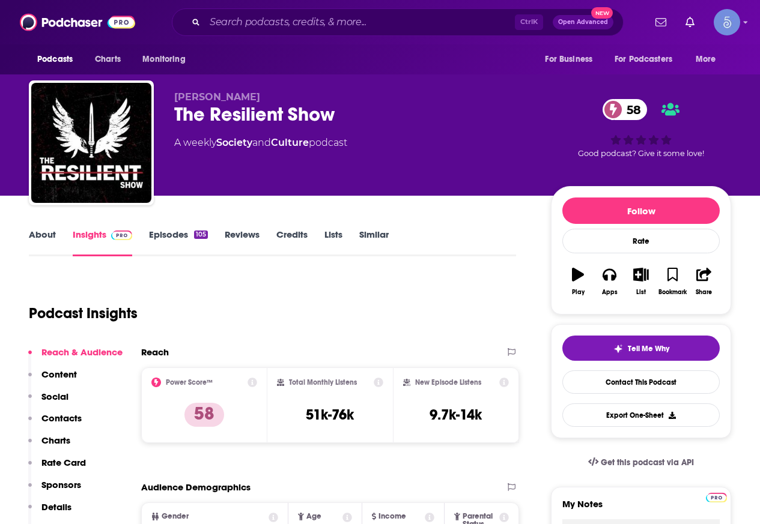
drag, startPoint x: 259, startPoint y: 92, endPoint x: 174, endPoint y: 99, distance: 86.1
click at [174, 99] on div "[PERSON_NAME] The Resilient Show 58 A weekly Society and Culture podcast 58 Goo…" at bounding box center [380, 145] width 702 height 130
copy span "[PERSON_NAME]"
click at [270, 16] on input "Search podcasts, credits, & more..." at bounding box center [360, 22] width 310 height 19
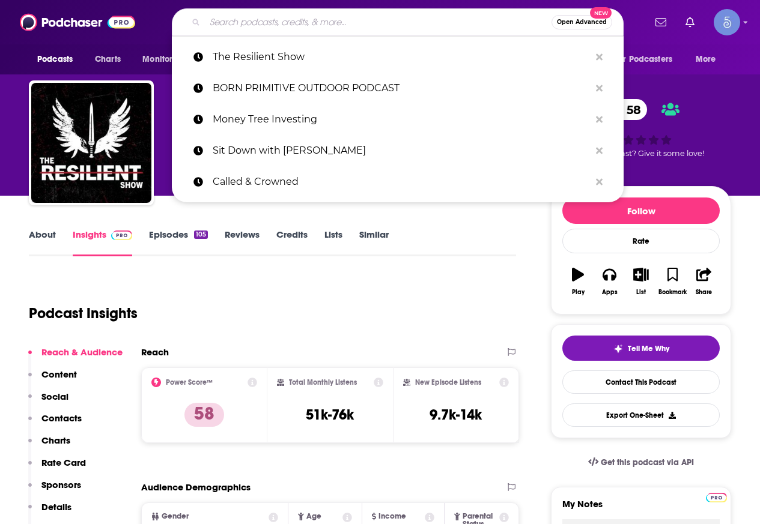
paste input "Criminal Empire: Mafia Mysteries & Serial Killers"
type input "Criminal Empire: Mafia Mysteries & Serial Killers"
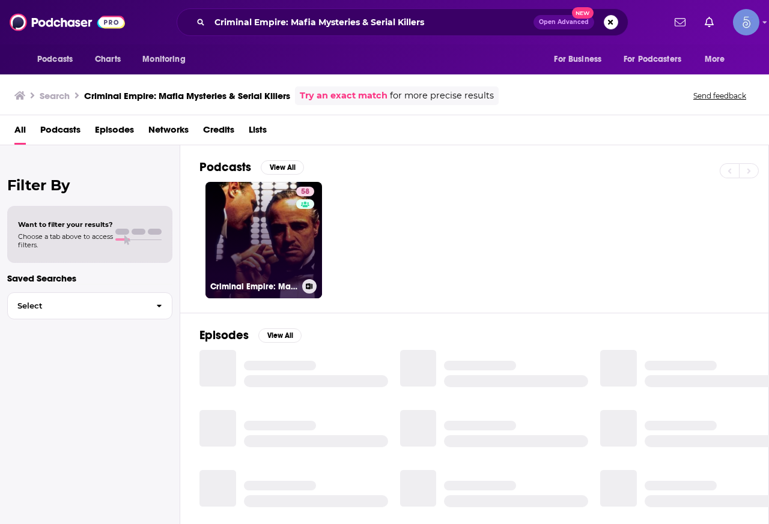
click at [279, 260] on link "58 Criminal Empire: Mafia Mysteries & Serial Killers" at bounding box center [263, 240] width 117 height 117
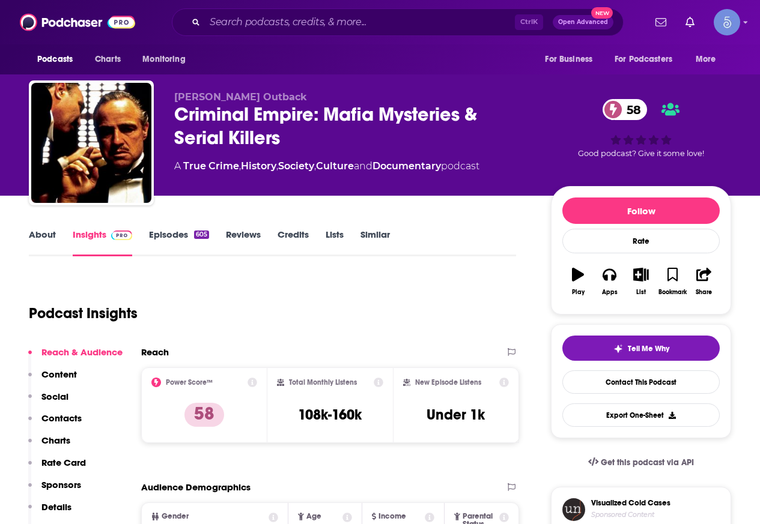
click at [42, 234] on link "About" at bounding box center [42, 243] width 27 height 28
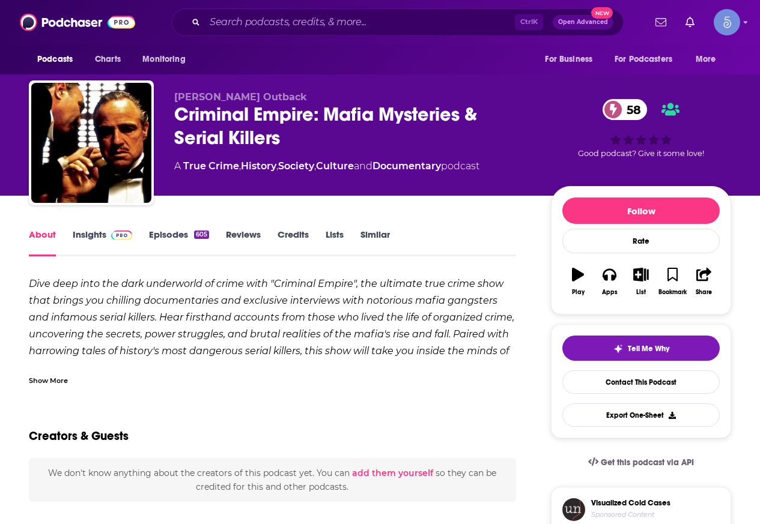
click at [111, 245] on link "Insights" at bounding box center [102, 243] width 59 height 28
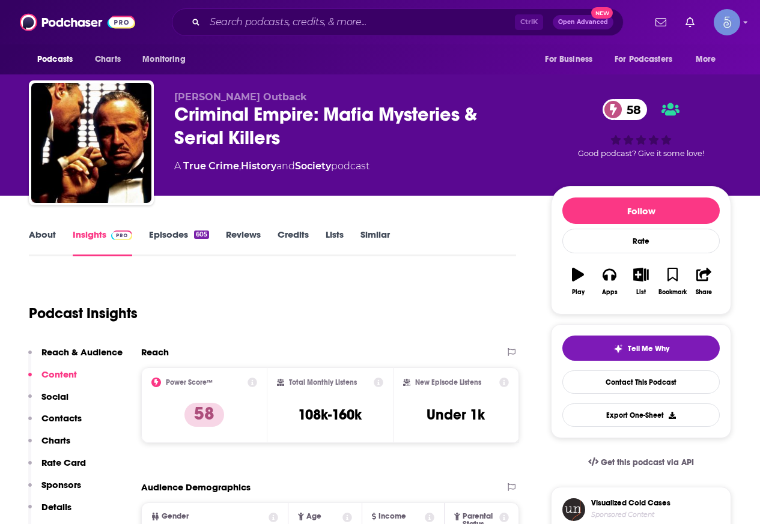
click at [47, 240] on link "About" at bounding box center [42, 243] width 27 height 28
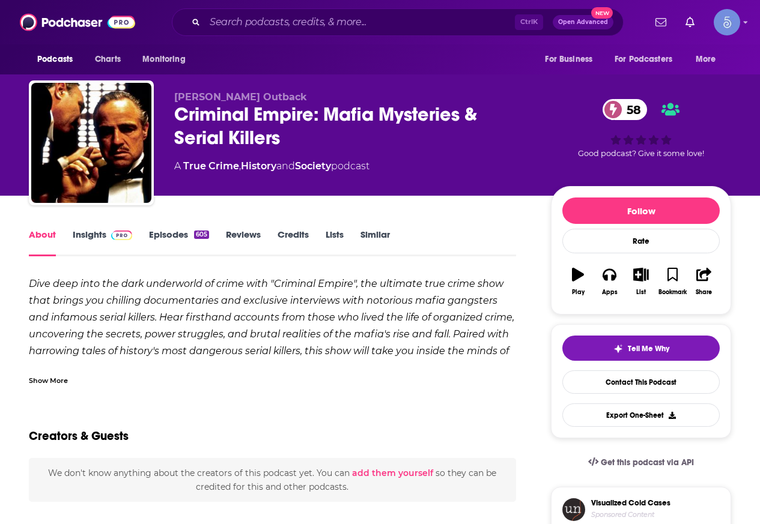
click at [53, 376] on div "Show More" at bounding box center [48, 379] width 39 height 11
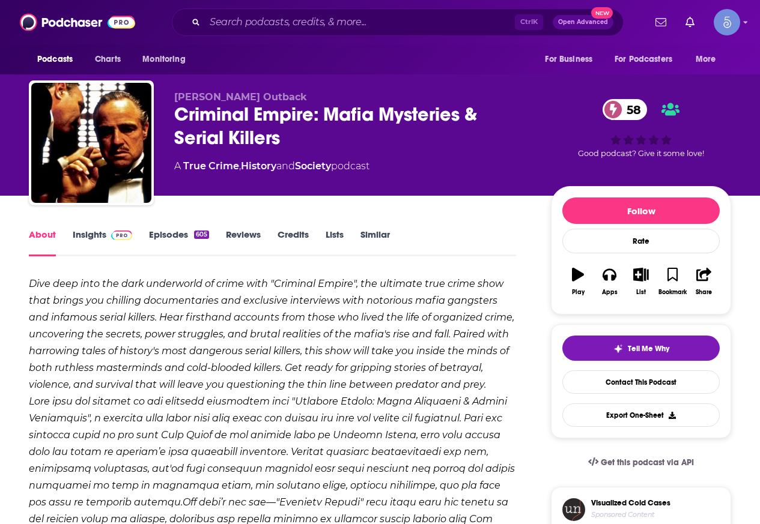
click at [120, 234] on img at bounding box center [121, 236] width 21 height 10
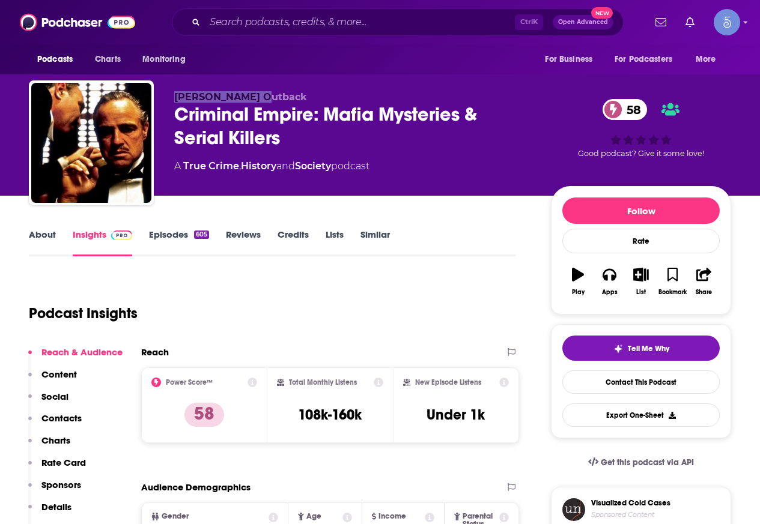
drag, startPoint x: 266, startPoint y: 97, endPoint x: 143, endPoint y: 89, distance: 123.3
click at [143, 89] on div "[PERSON_NAME] Outback Criminal Empire: Mafia Mysteries & Serial Killers 58 A Tr…" at bounding box center [380, 145] width 702 height 130
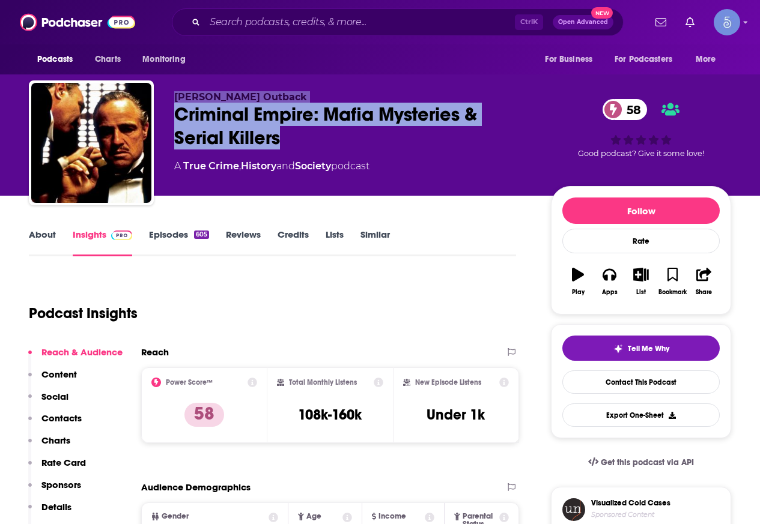
drag, startPoint x: 300, startPoint y: 142, endPoint x: 165, endPoint y: 100, distance: 141.5
click at [165, 100] on div "[PERSON_NAME] Outback Criminal Empire: Mafia Mysteries & Serial Killers 58 A Tr…" at bounding box center [380, 145] width 702 height 130
copy div "[PERSON_NAME] Outback Criminal Empire: Mafia Mysteries & Serial Killers"
click at [290, 93] on p "[PERSON_NAME] Outback" at bounding box center [352, 96] width 357 height 11
click at [275, 102] on p "[PERSON_NAME] Outback" at bounding box center [352, 96] width 357 height 11
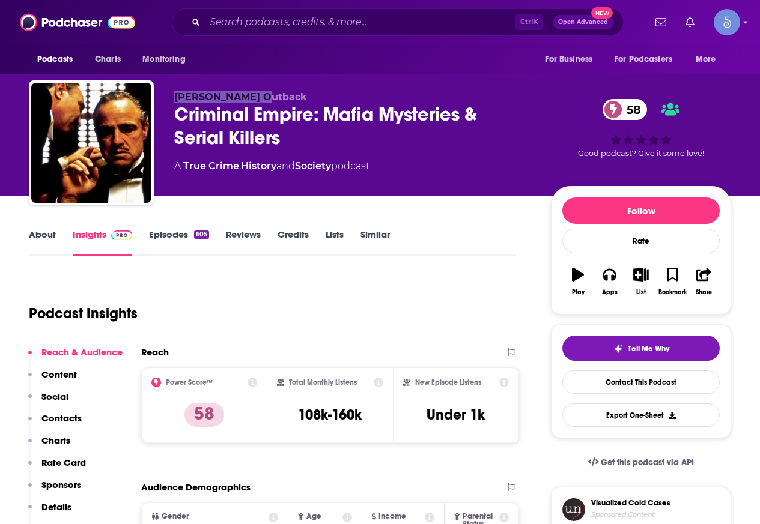
drag, startPoint x: 271, startPoint y: 92, endPoint x: 174, endPoint y: 99, distance: 98.1
click at [174, 99] on div "[PERSON_NAME] Outback Criminal Empire: Mafia Mysteries & Serial Killers 58 A Tr…" at bounding box center [380, 145] width 702 height 130
copy span "[PERSON_NAME] Outback"
click at [40, 239] on link "About" at bounding box center [42, 243] width 27 height 28
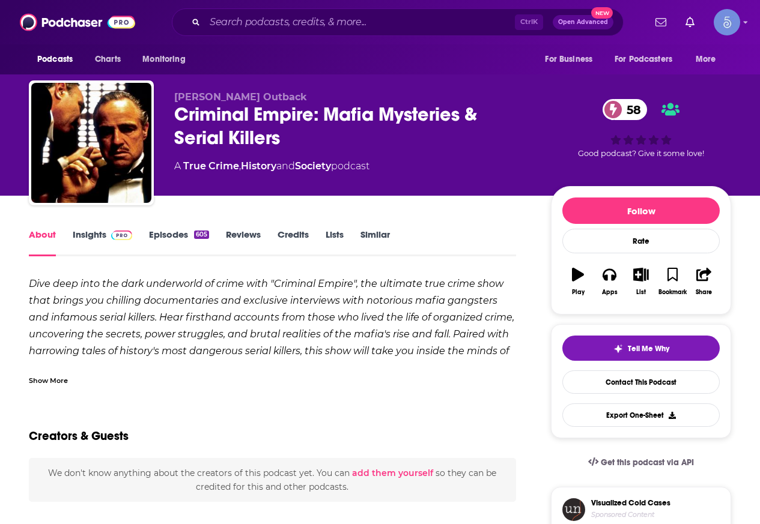
click at [48, 384] on div "Show More" at bounding box center [48, 379] width 39 height 11
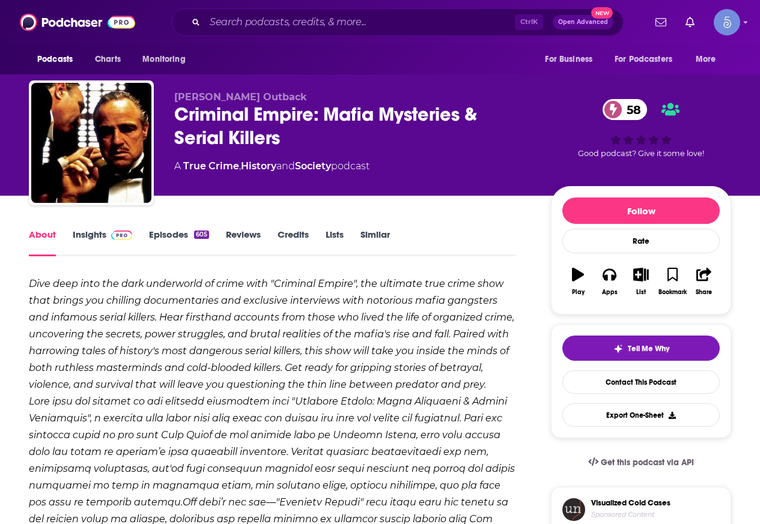
click at [88, 235] on link "Insights" at bounding box center [102, 243] width 59 height 28
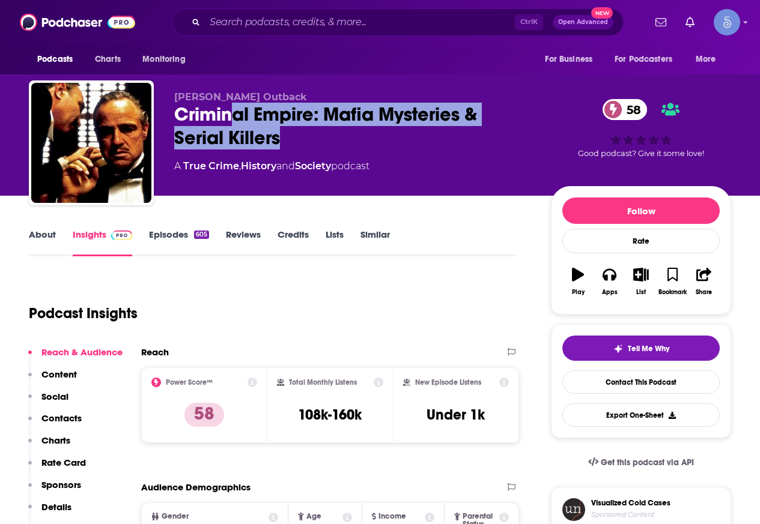
drag, startPoint x: 297, startPoint y: 138, endPoint x: 234, endPoint y: 125, distance: 65.0
click at [234, 125] on div "Criminal Empire: Mafia Mysteries & Serial Killers 58" at bounding box center [352, 126] width 357 height 47
click at [305, 138] on div "Criminal Empire: Mafia Mysteries & Serial Killers 58" at bounding box center [352, 126] width 357 height 47
drag, startPoint x: 311, startPoint y: 140, endPoint x: 168, endPoint y: 121, distance: 144.2
click at [168, 121] on div "[PERSON_NAME] Outback Criminal Empire: Mafia Mysteries & Serial Killers 58 A Tr…" at bounding box center [380, 145] width 702 height 130
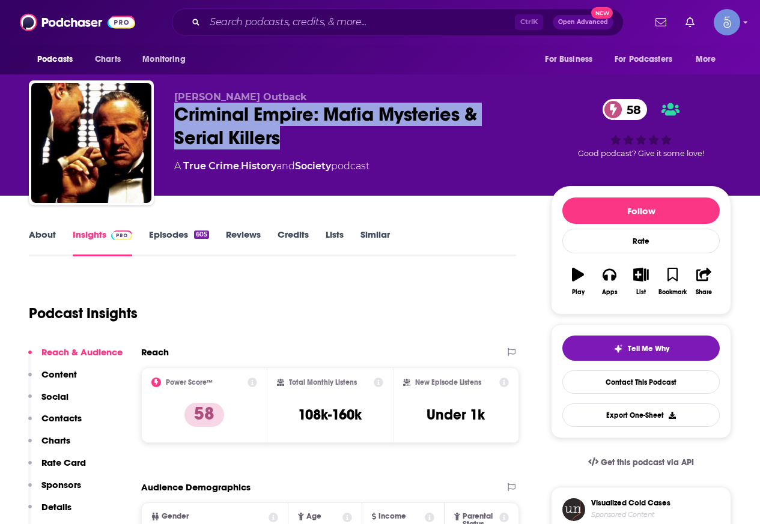
copy h2 "Criminal Empire: Mafia Mysteries & Serial Killers"
click at [36, 232] on link "About" at bounding box center [42, 243] width 27 height 28
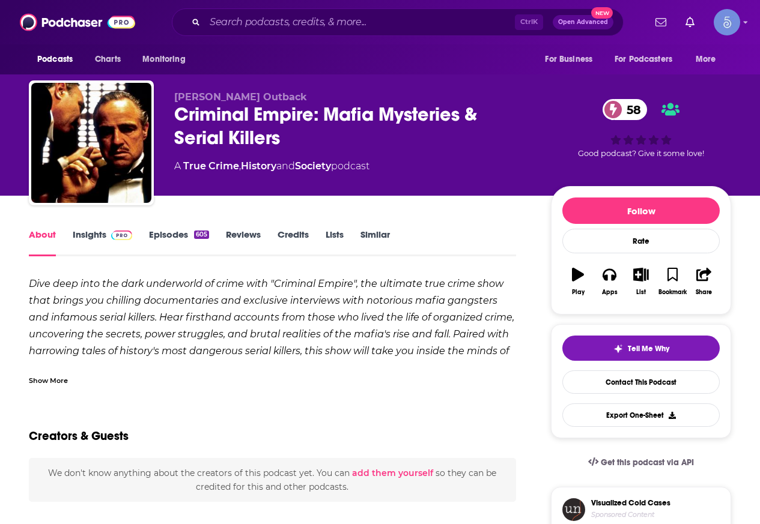
click at [53, 378] on div "Show More" at bounding box center [48, 379] width 39 height 11
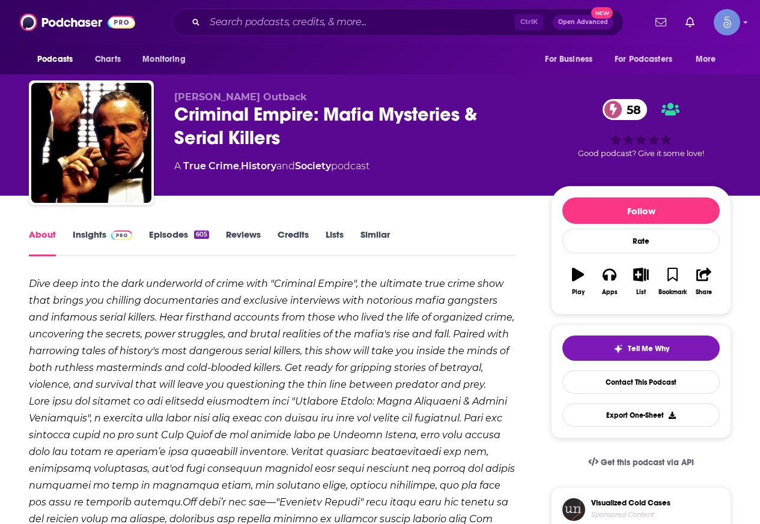
click at [89, 237] on link "Insights" at bounding box center [102, 243] width 59 height 28
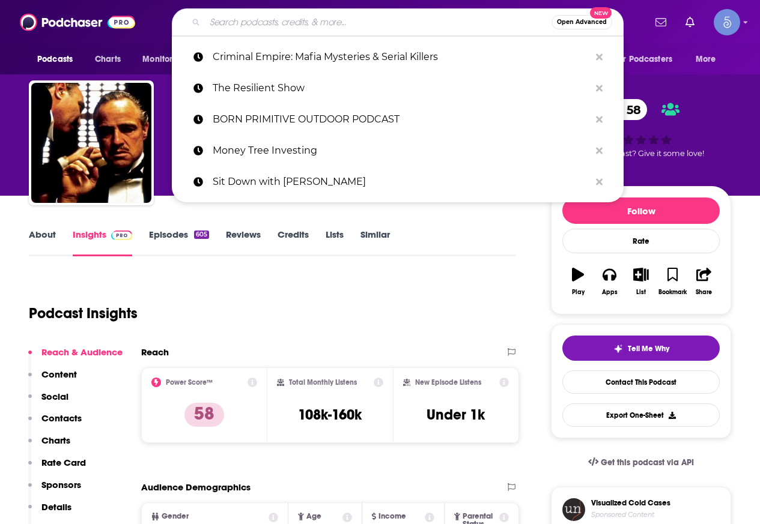
click at [302, 25] on input "Search podcasts, credits, & more..." at bounding box center [378, 22] width 347 height 19
paste input "The Wild Chaos Podcast"
type input "The Wild Chaos Podcast"
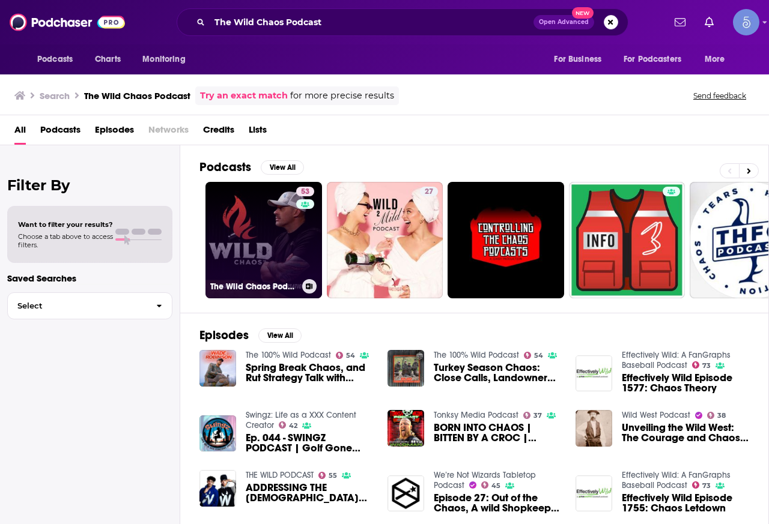
click at [263, 219] on link "53 The Wild Chaos Podcast" at bounding box center [263, 240] width 117 height 117
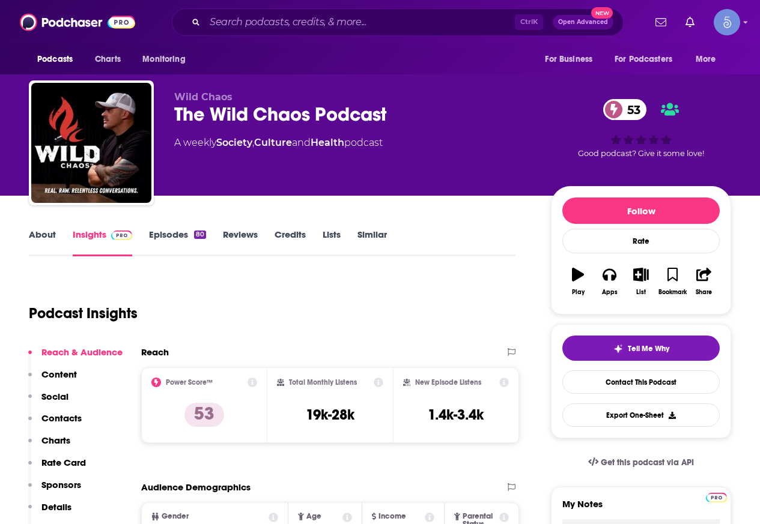
click at [31, 230] on link "About" at bounding box center [42, 243] width 27 height 28
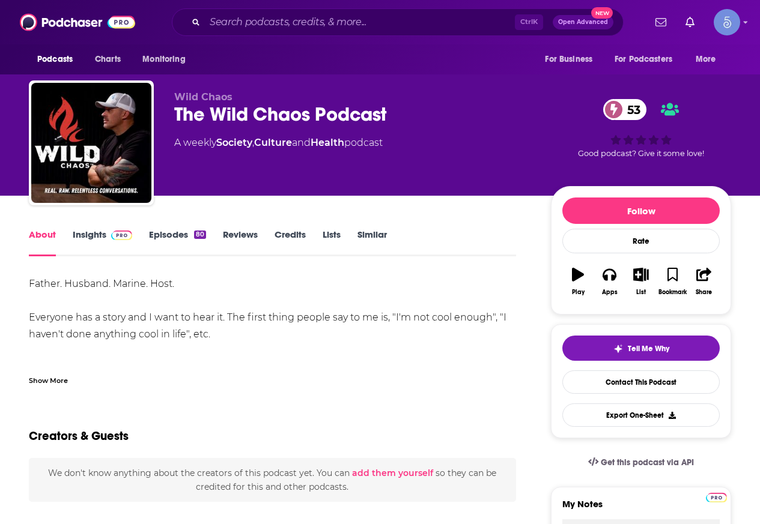
click at [58, 385] on div "Show More" at bounding box center [48, 379] width 39 height 11
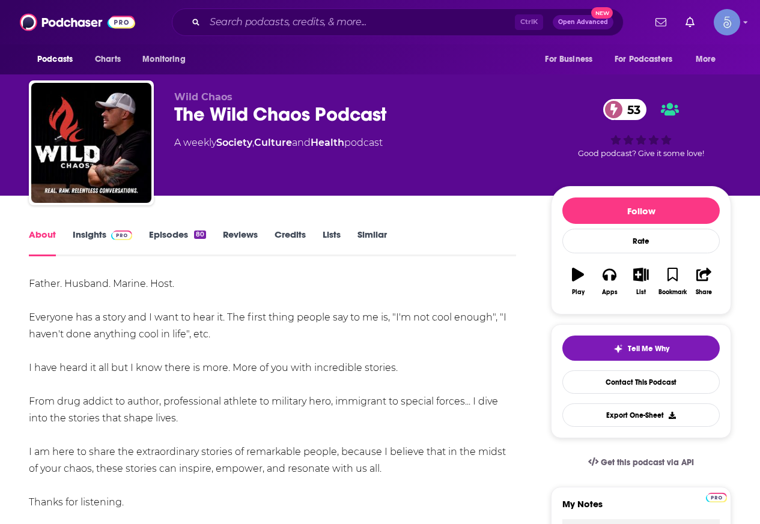
click at [82, 239] on link "Insights" at bounding box center [102, 243] width 59 height 28
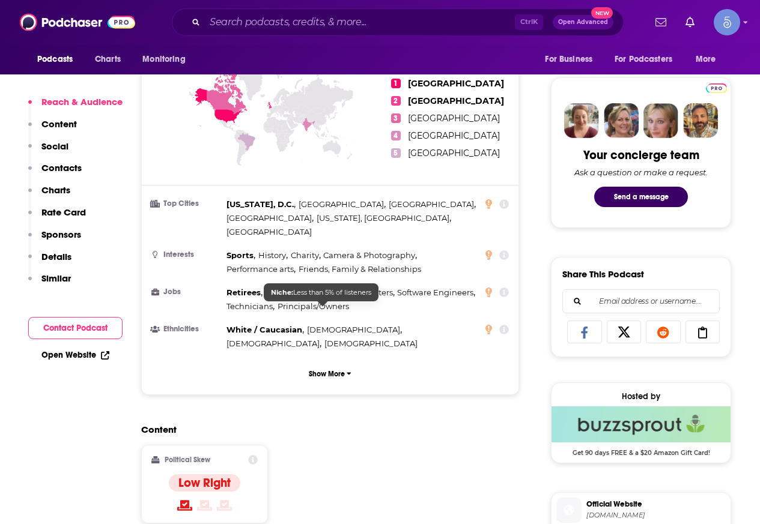
scroll to position [901, 0]
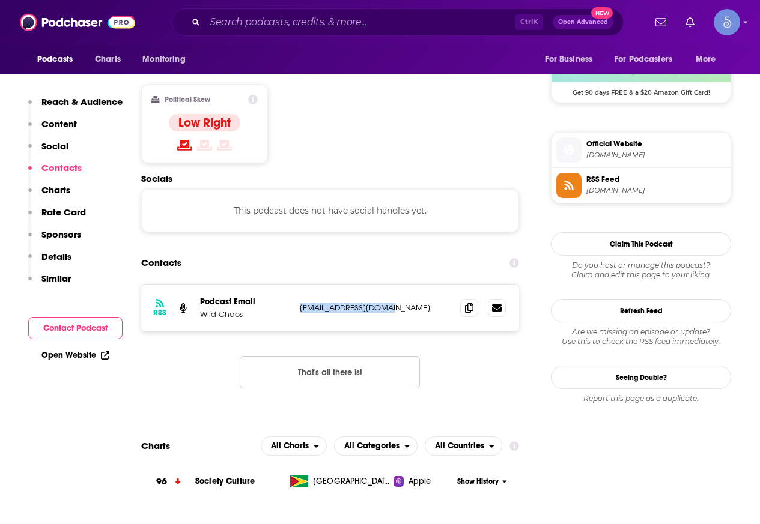
drag, startPoint x: 389, startPoint y: 273, endPoint x: 300, endPoint y: 274, distance: 88.9
click at [300, 303] on p "[EMAIL_ADDRESS][DOMAIN_NAME]" at bounding box center [375, 308] width 151 height 10
copy p "[EMAIL_ADDRESS][DOMAIN_NAME]"
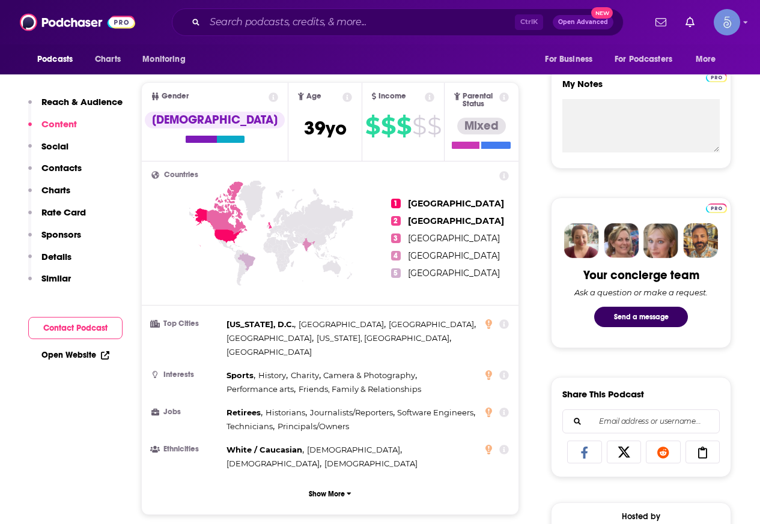
scroll to position [0, 0]
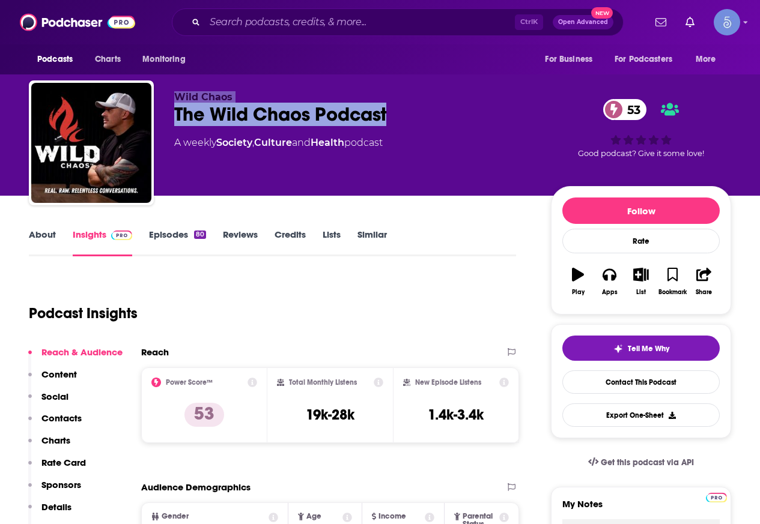
drag, startPoint x: 404, startPoint y: 108, endPoint x: 172, endPoint y: 91, distance: 231.8
click at [172, 91] on div "Wild Chaos The Wild Chaos Podcast 53 A weekly Society , Culture and Health podc…" at bounding box center [380, 145] width 702 height 130
copy div "Wild Chaos The Wild Chaos Podcast"
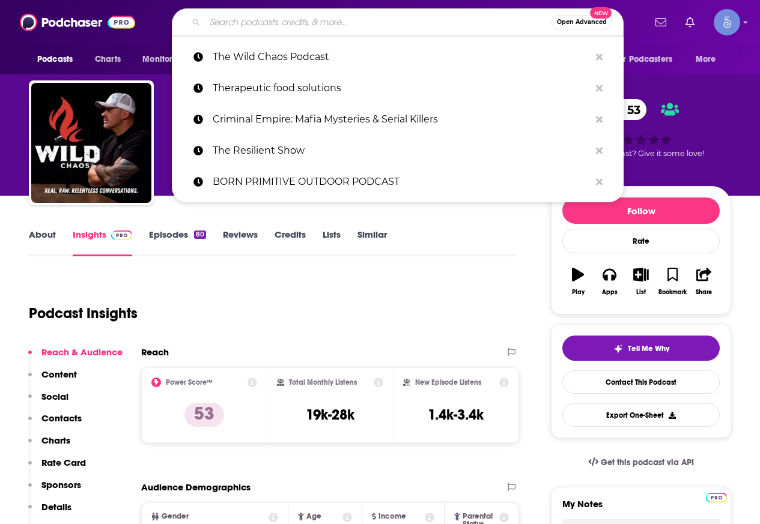
click at [249, 20] on input "Search podcasts, credits, & more..." at bounding box center [378, 22] width 347 height 19
paste input "The Rollercoaster Podcast"
type input "The Rollercoaster Podcast"
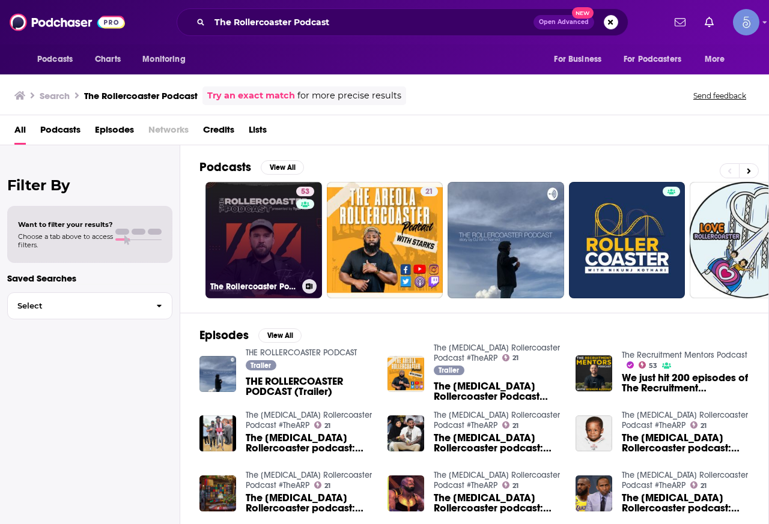
click at [237, 230] on link "53 The Rollercoaster Podcast" at bounding box center [263, 240] width 117 height 117
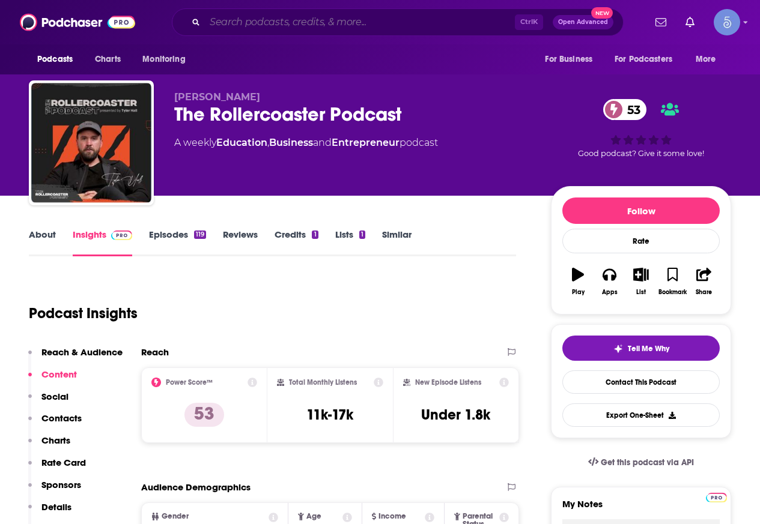
click at [259, 20] on input "Search podcasts, credits, & more..." at bounding box center [360, 22] width 310 height 19
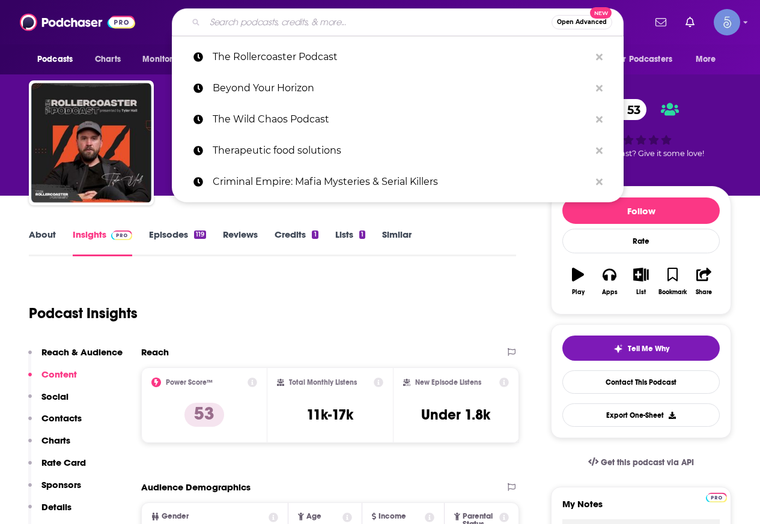
paste input "VladTV"
type input "VladTV"
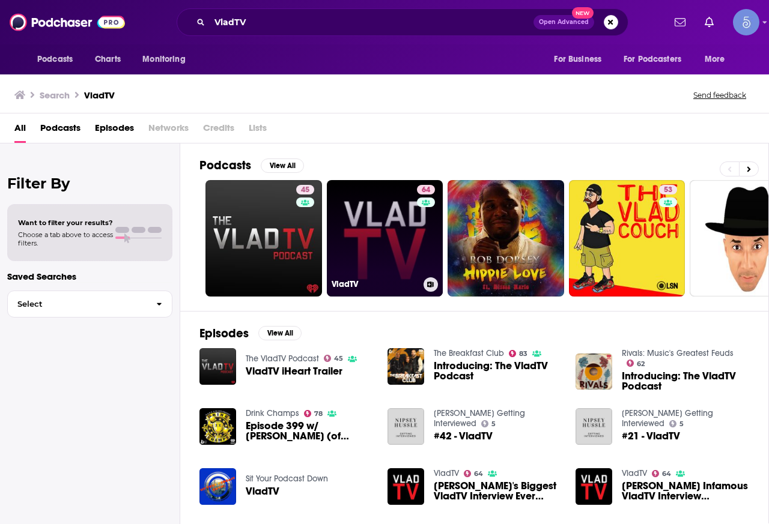
click at [370, 220] on link "64 VladTV" at bounding box center [385, 238] width 117 height 117
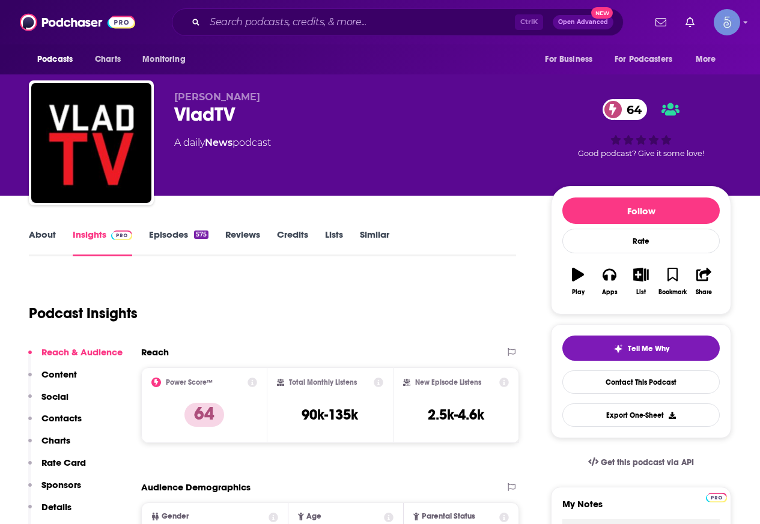
click at [35, 234] on link "About" at bounding box center [42, 243] width 27 height 28
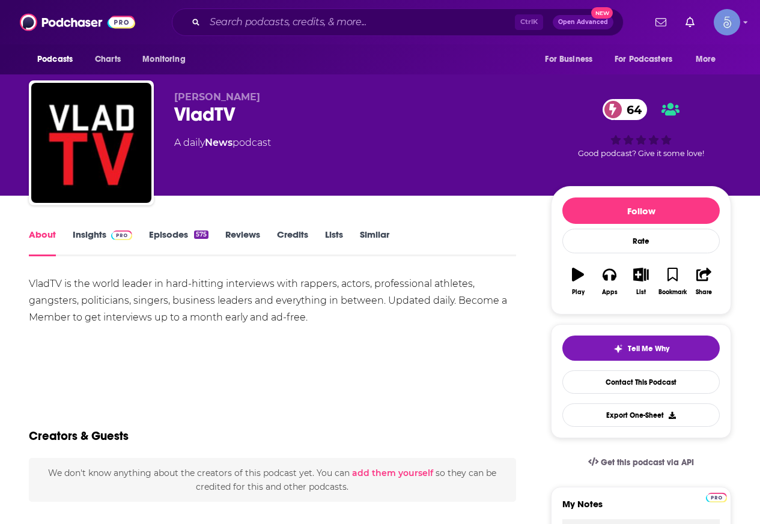
click at [109, 243] on link "Insights" at bounding box center [102, 243] width 59 height 28
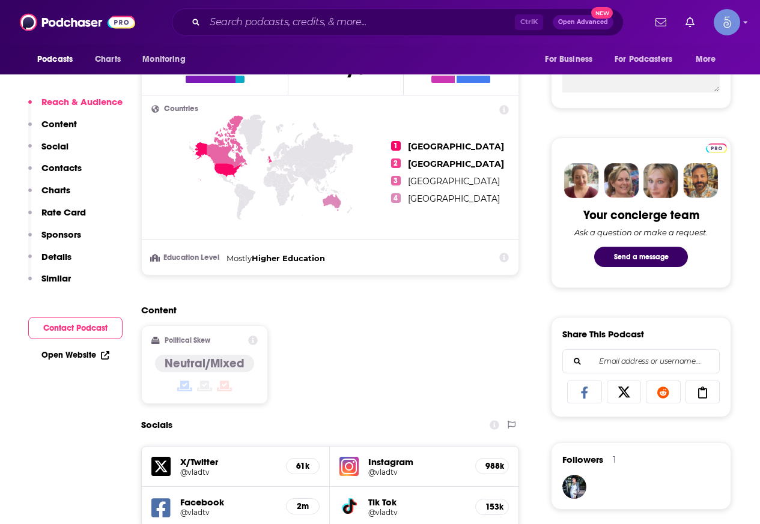
scroll to position [721, 0]
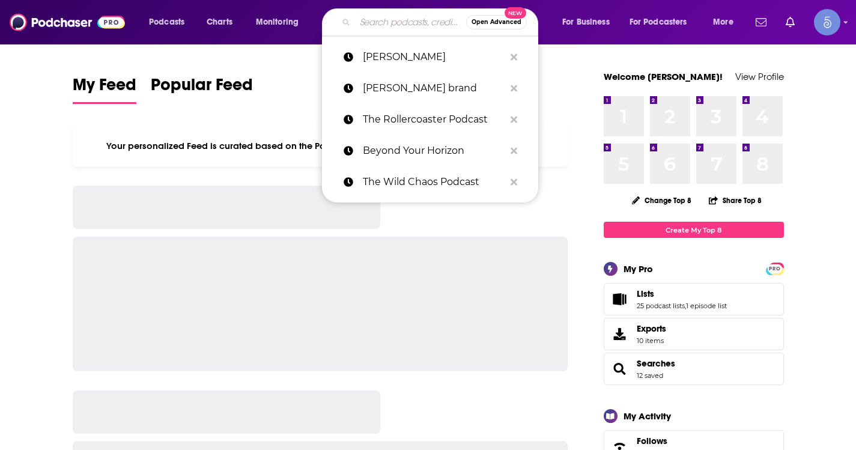
click at [362, 28] on input "Search podcasts, credits, & more..." at bounding box center [410, 22] width 111 height 19
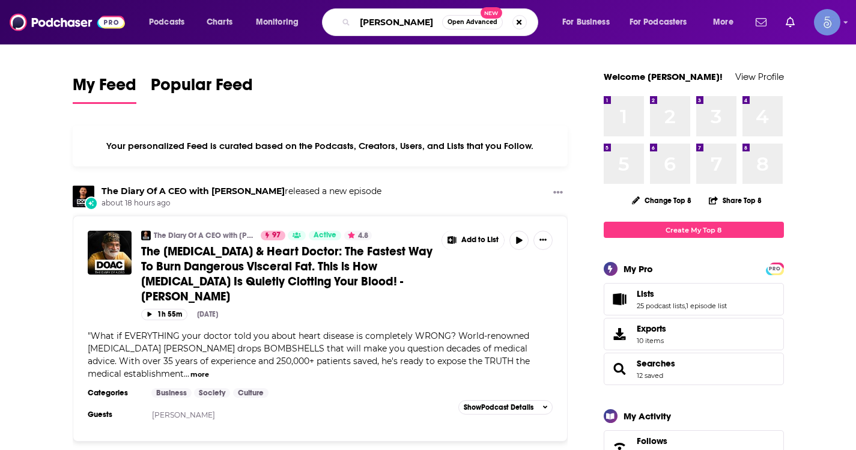
type input "jeff fenster"
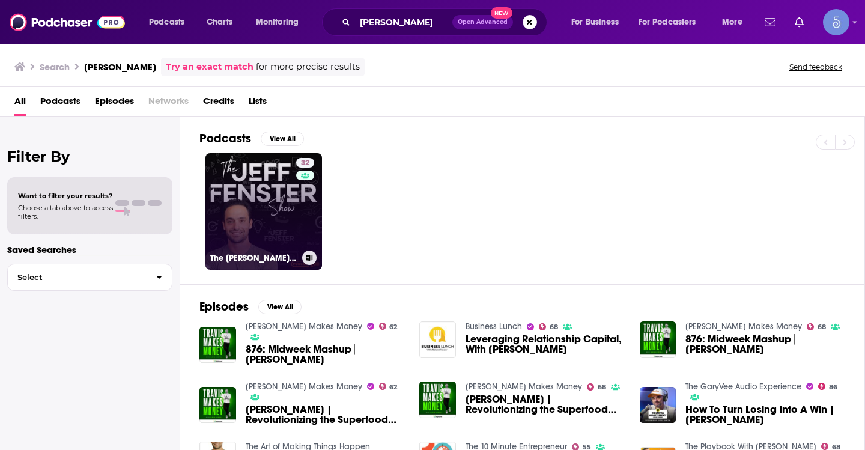
click at [262, 199] on link "32 The Jeff Fenster Show" at bounding box center [263, 211] width 117 height 117
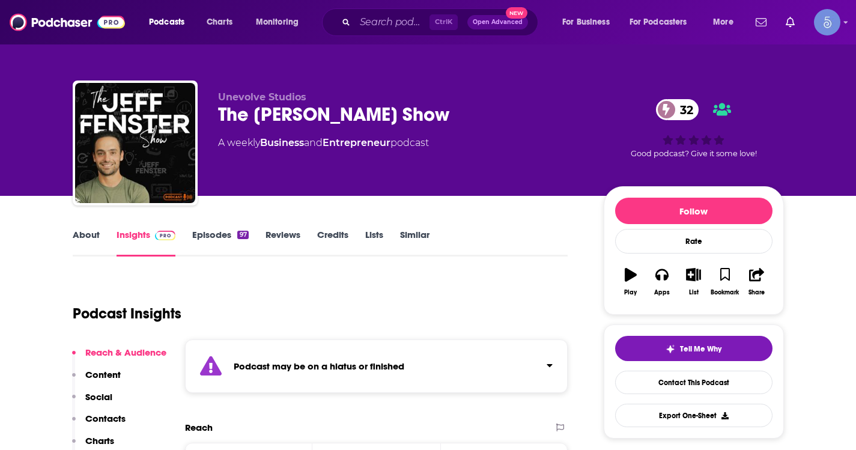
click at [92, 243] on link "About" at bounding box center [86, 243] width 27 height 28
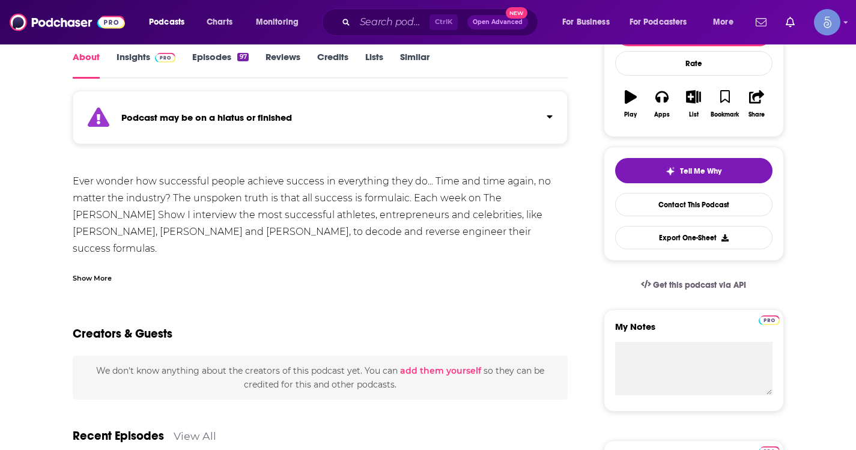
scroll to position [180, 0]
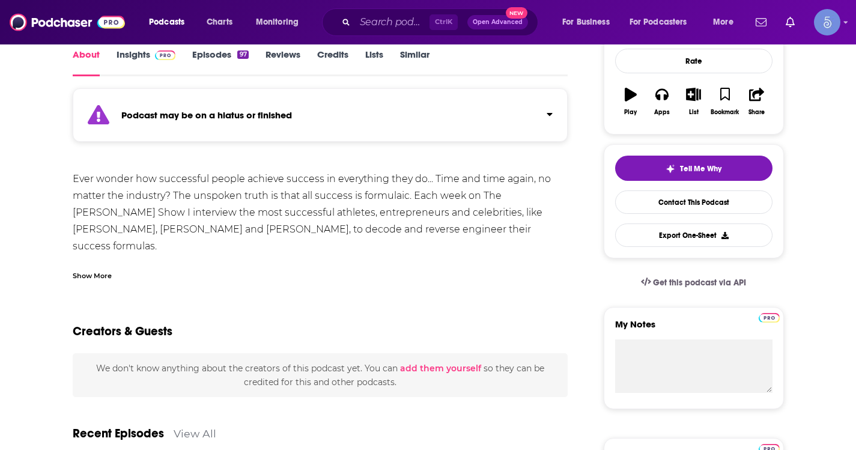
click at [96, 280] on div "Show More" at bounding box center [92, 274] width 39 height 11
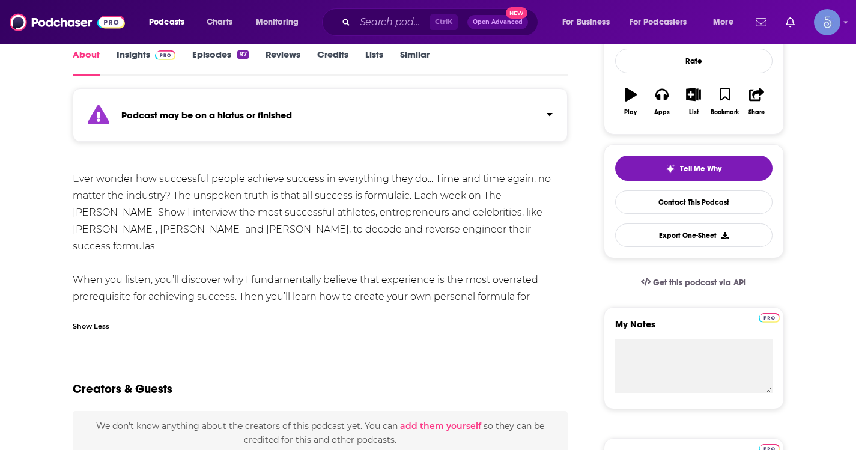
drag, startPoint x: 72, startPoint y: 175, endPoint x: 553, endPoint y: 290, distance: 494.0
click at [553, 290] on div "Ever wonder how successful people achieve success in everything they do... Time…" at bounding box center [321, 255] width 496 height 168
copy div "Ever wonder how successful people achieve success in everything they do... Time…"
click at [94, 326] on div "Show Less" at bounding box center [91, 325] width 37 height 11
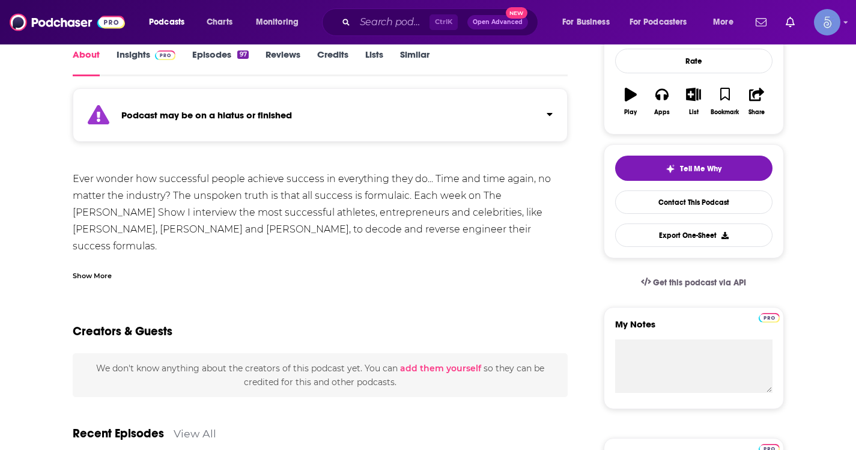
click at [103, 277] on div "Show More" at bounding box center [92, 274] width 39 height 11
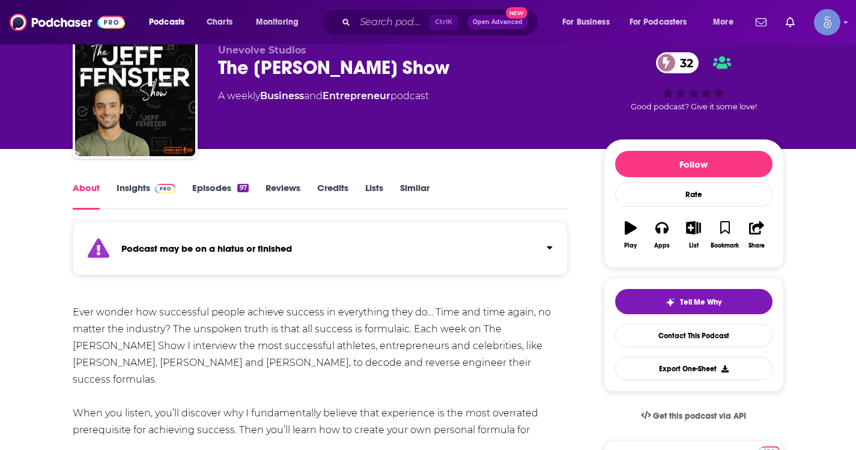
scroll to position [0, 0]
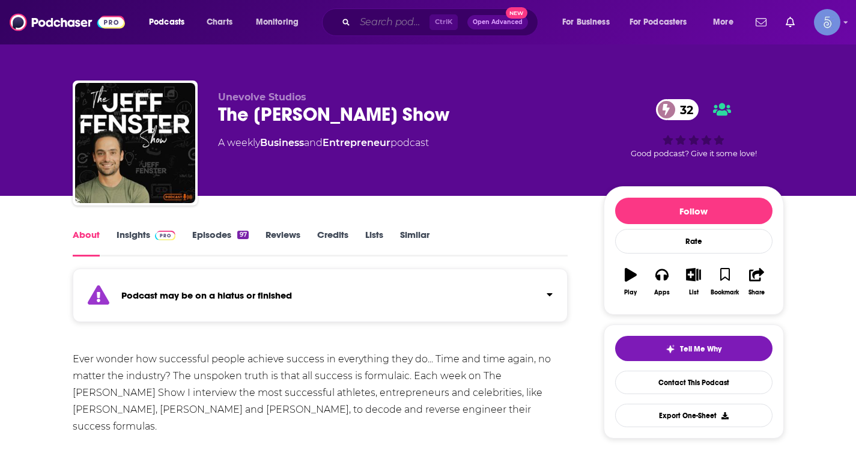
click at [407, 23] on input "Search podcasts, credits, & more..." at bounding box center [392, 22] width 74 height 19
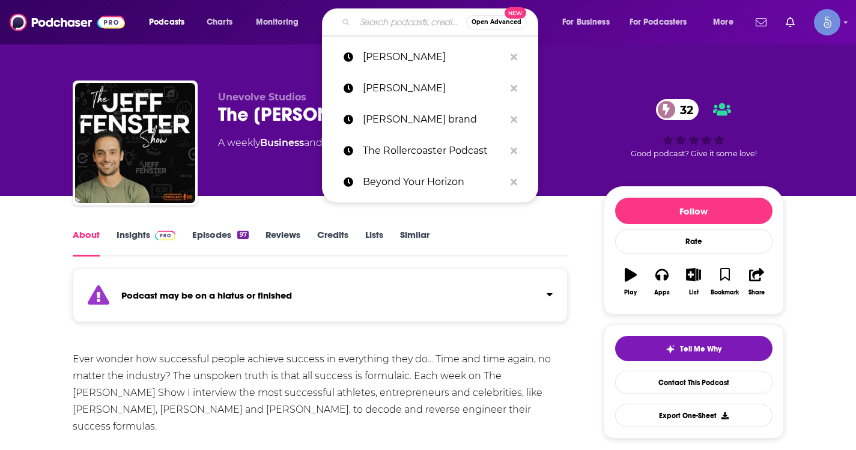
click at [371, 19] on input "Search podcasts, credits, & more..." at bounding box center [410, 22] width 111 height 19
paste input "Called & Crowned"
type input "Called & Crowned"
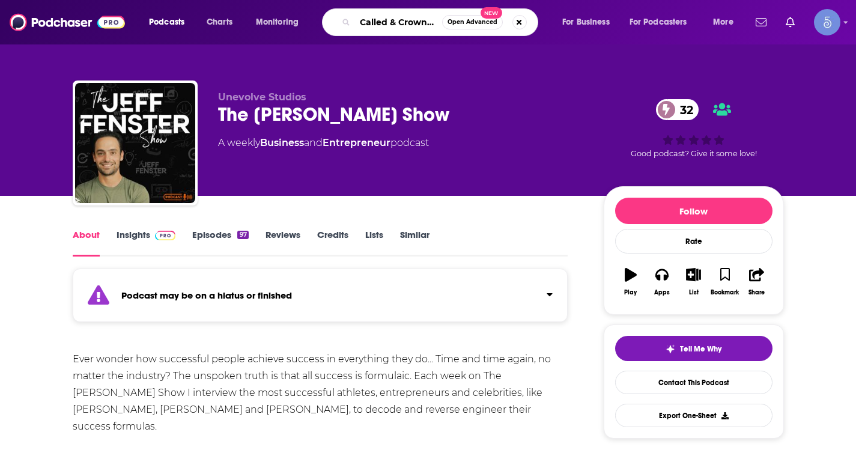
scroll to position [0, 2]
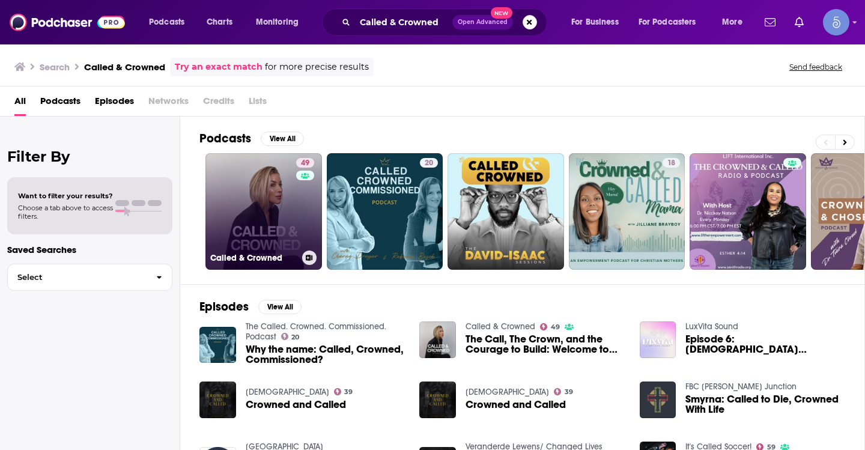
click at [262, 187] on link "49 Called & Crowned" at bounding box center [263, 211] width 117 height 117
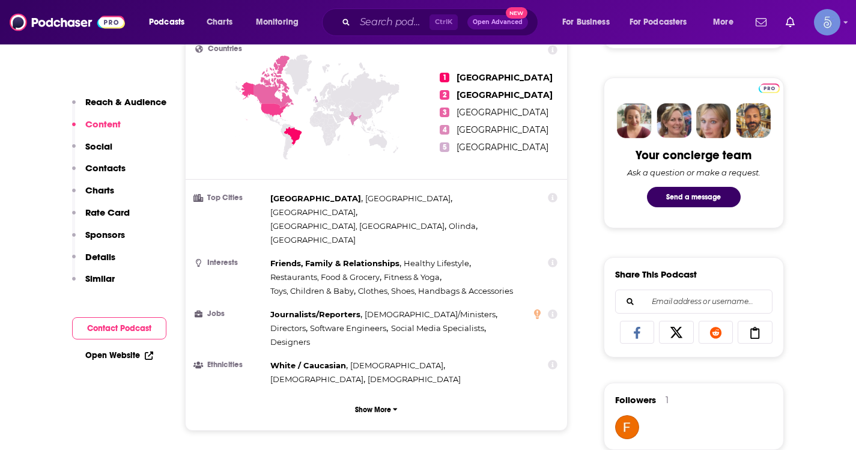
scroll to position [240, 0]
